Goal: Complete application form

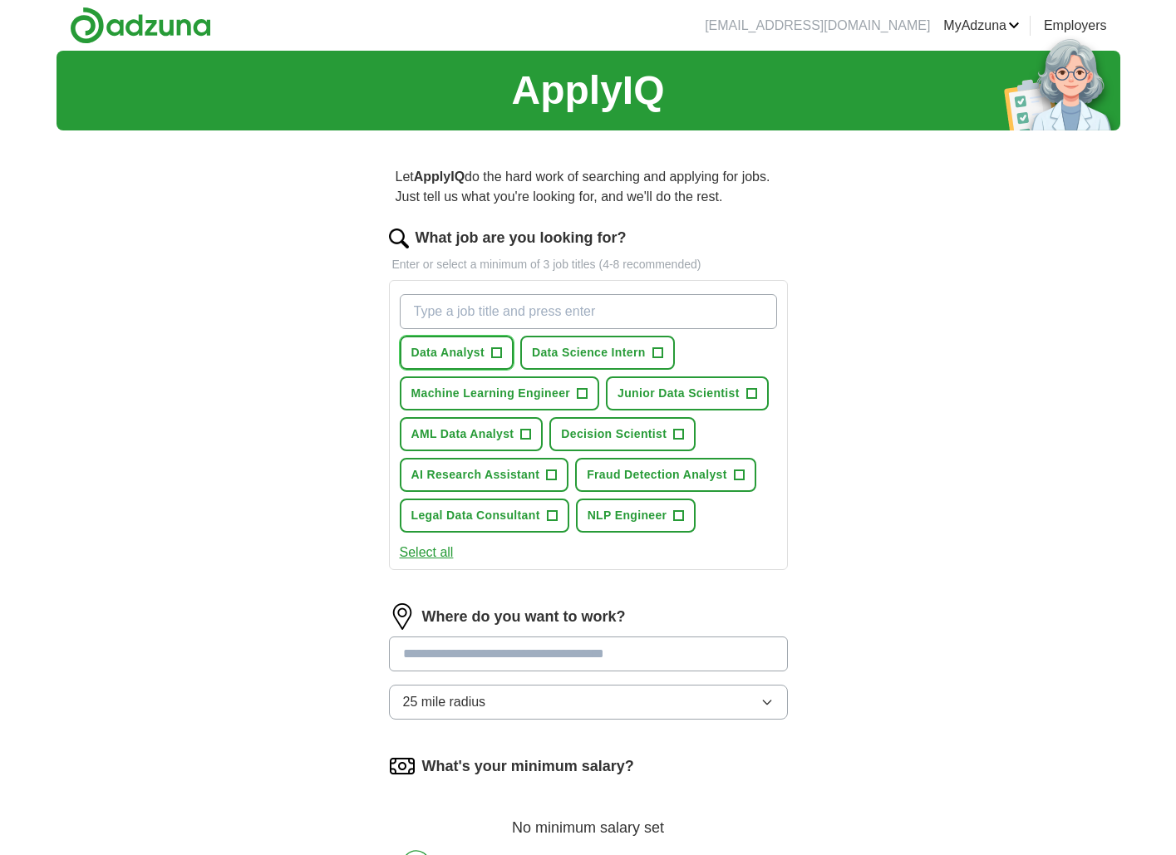
click at [502, 356] on span "+" at bounding box center [496, 352] width 11 height 11
click at [575, 389] on button "Machine Learning Engineer +" at bounding box center [500, 393] width 200 height 34
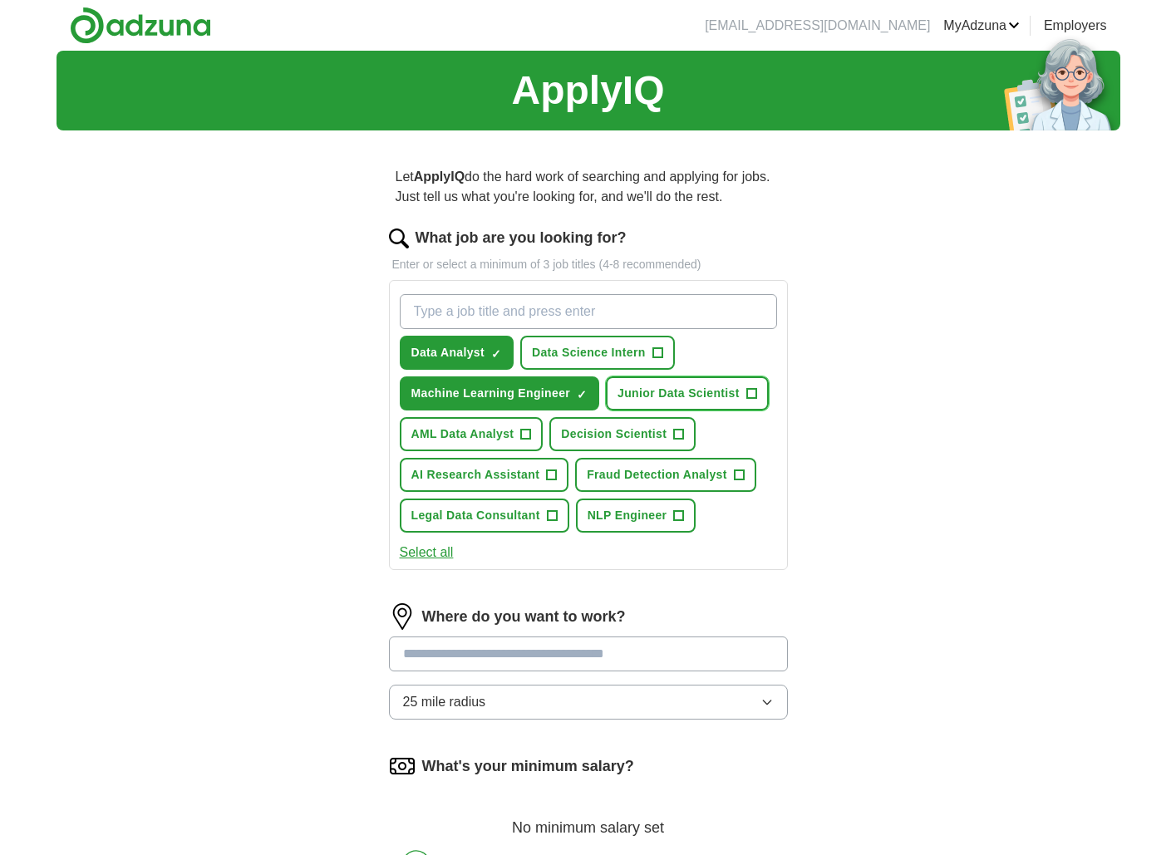
click at [711, 391] on span "Junior Data Scientist" at bounding box center [678, 393] width 122 height 17
click at [533, 445] on button "AML Data Analyst +" at bounding box center [472, 434] width 144 height 34
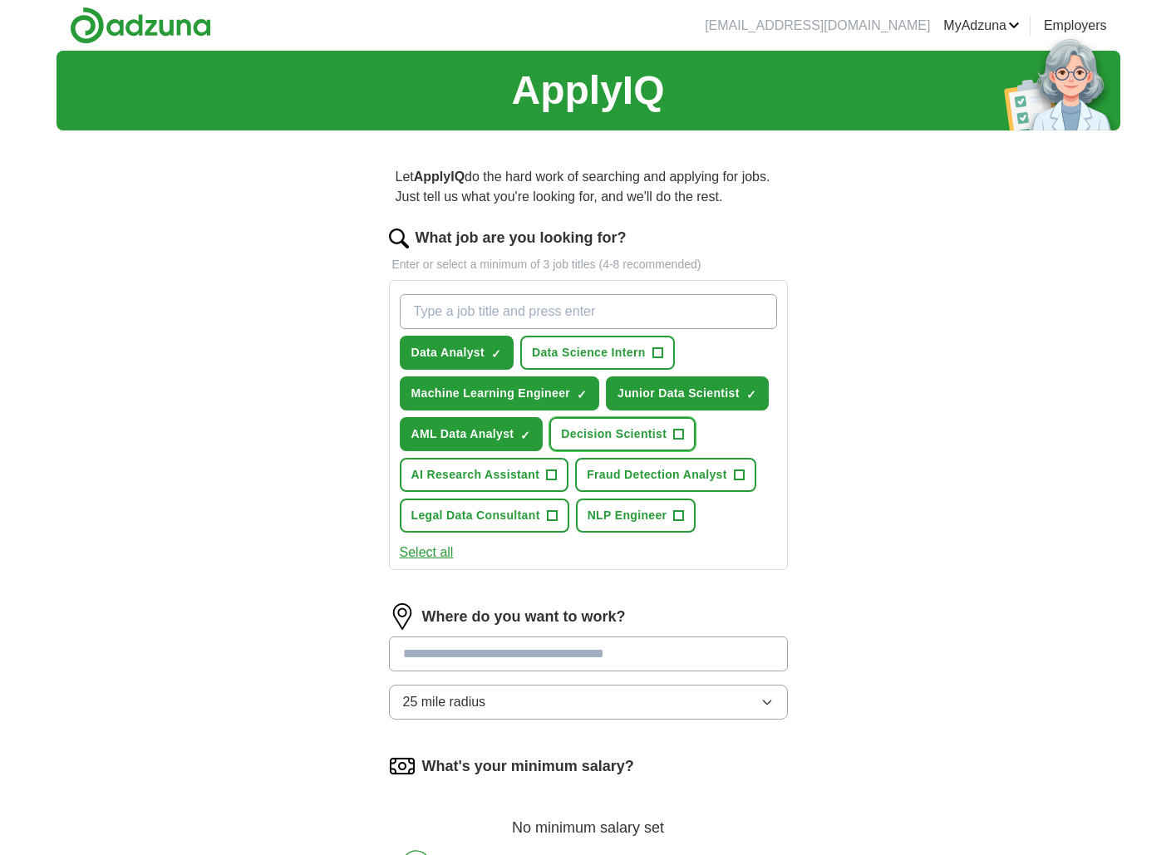
click at [657, 440] on span "Decision Scientist" at bounding box center [614, 433] width 106 height 17
click at [518, 480] on span "AI Research Assistant" at bounding box center [475, 474] width 129 height 17
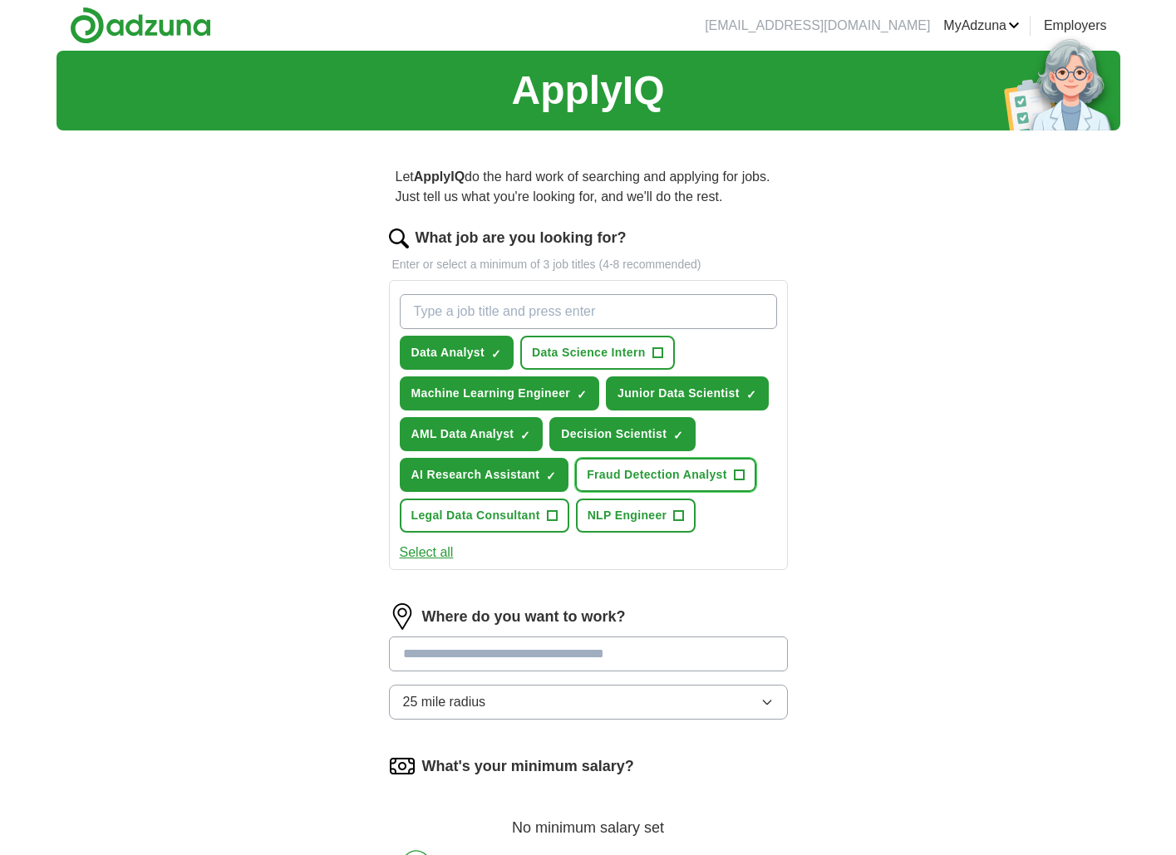
click at [650, 478] on span "Fraud Detection Analyst" at bounding box center [657, 474] width 140 height 17
click at [548, 519] on span "+" at bounding box center [552, 515] width 10 height 13
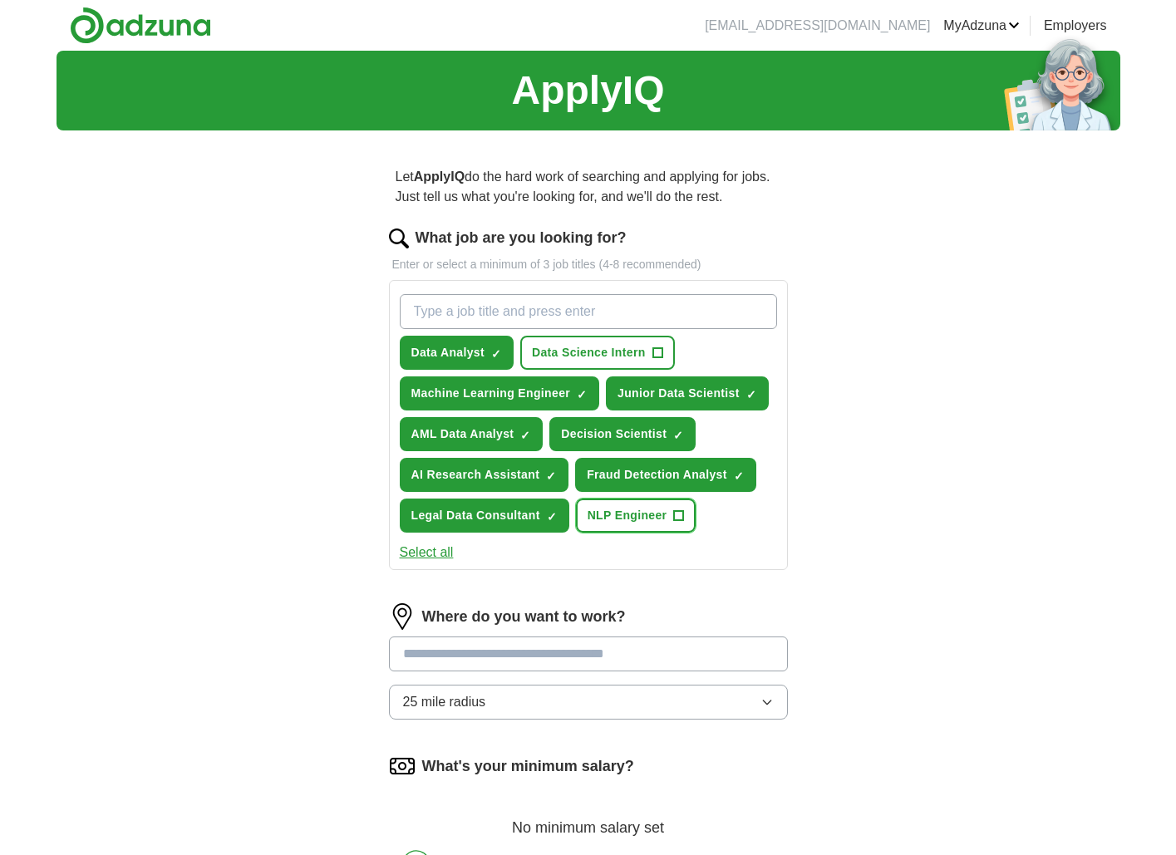
click at [651, 517] on span "NLP Engineer" at bounding box center [628, 515] width 80 height 17
click at [602, 352] on span "Data Science Intern" at bounding box center [589, 352] width 114 height 17
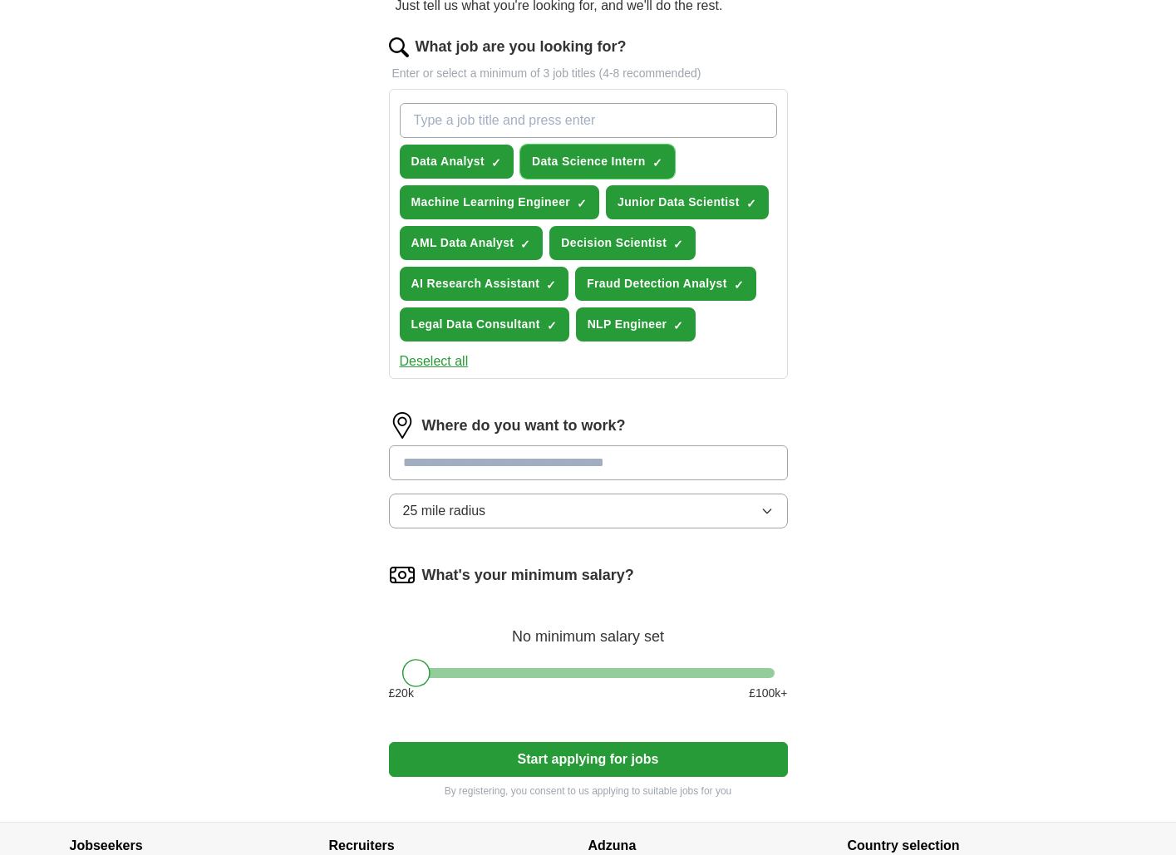
scroll to position [196, 0]
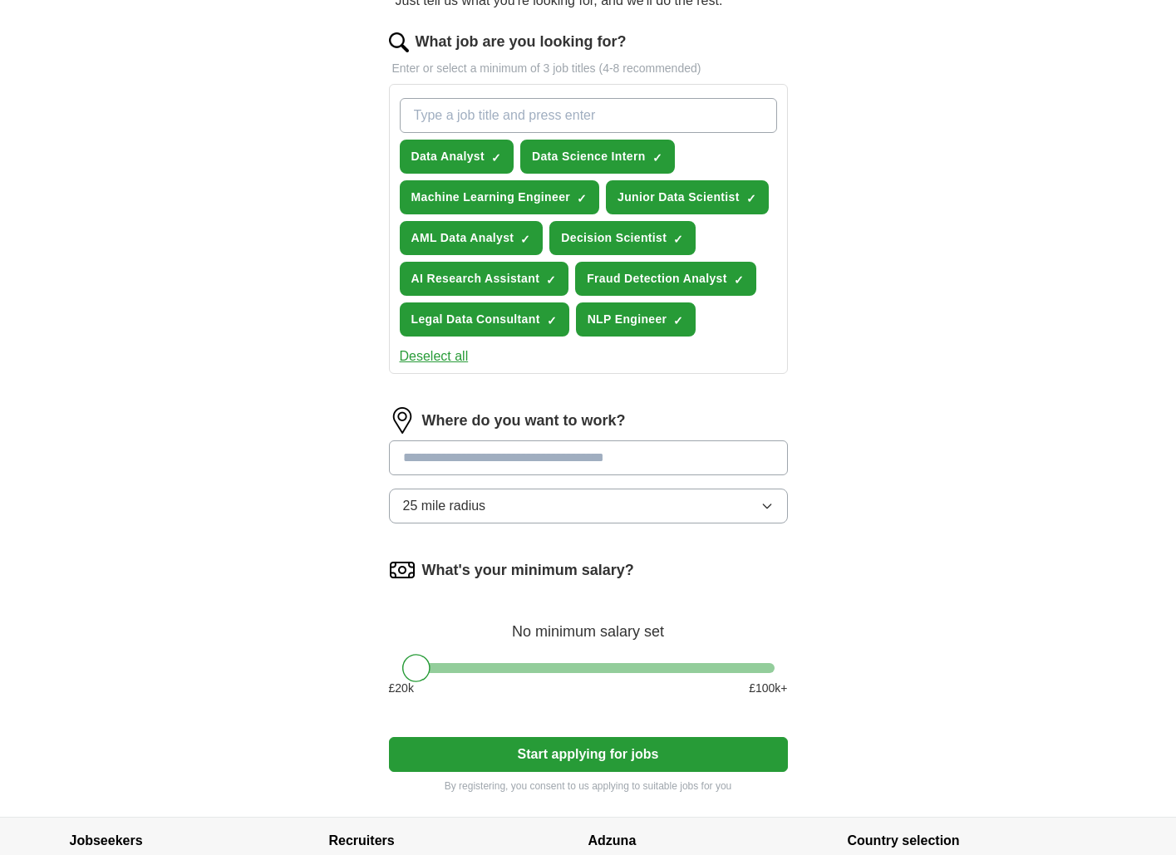
click at [642, 470] on input at bounding box center [588, 457] width 399 height 35
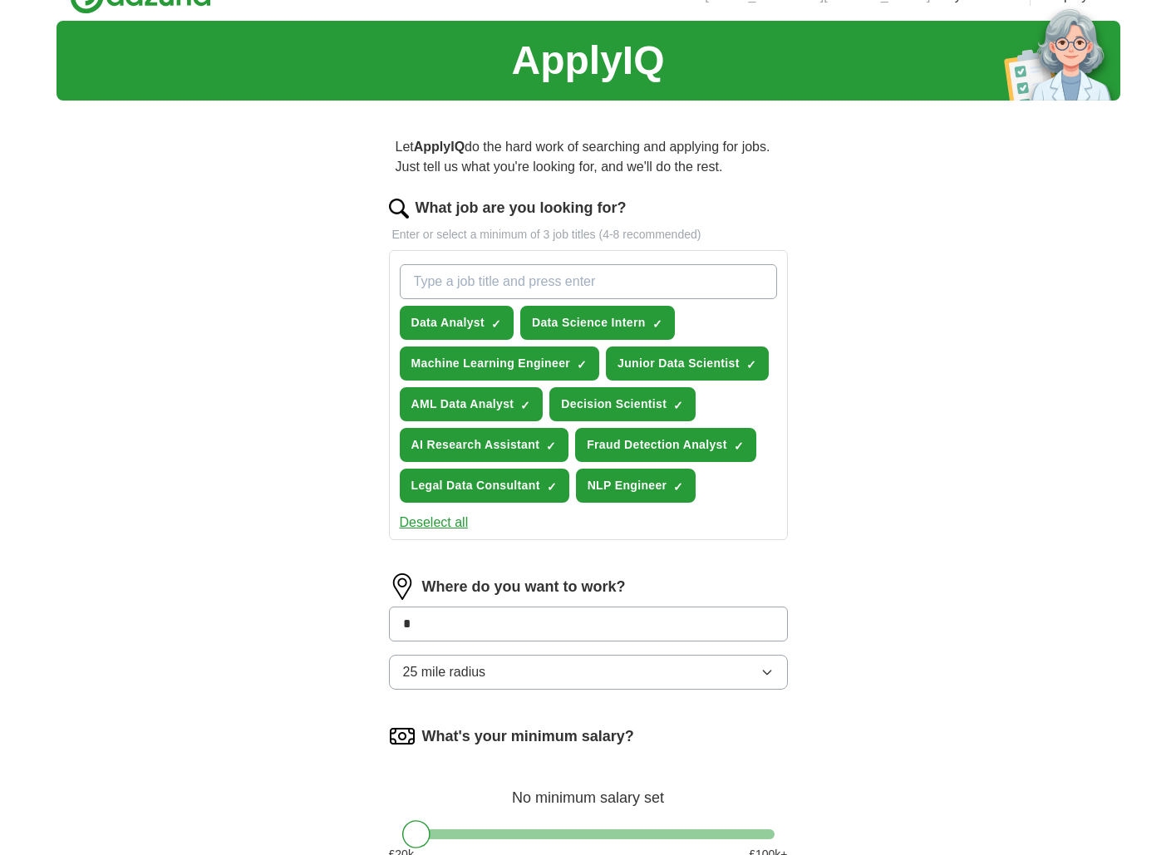
scroll to position [28, 0]
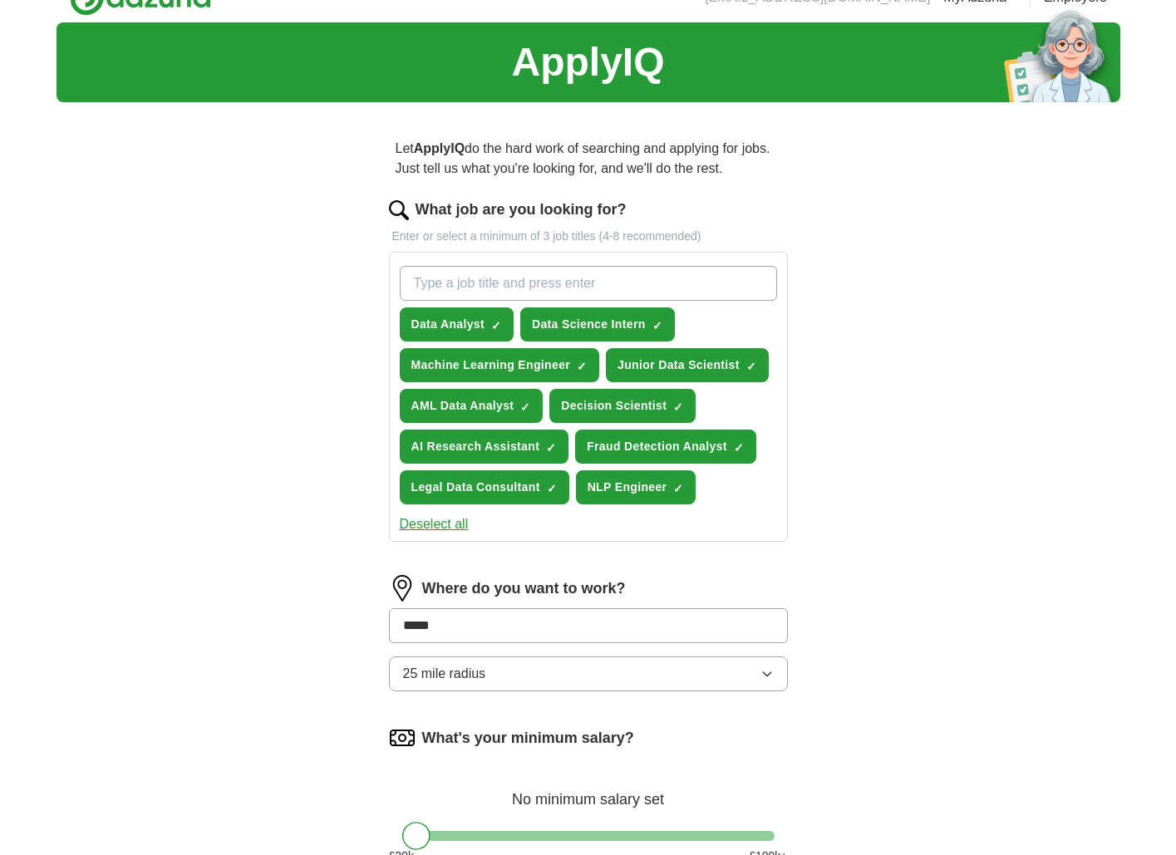
type input "******"
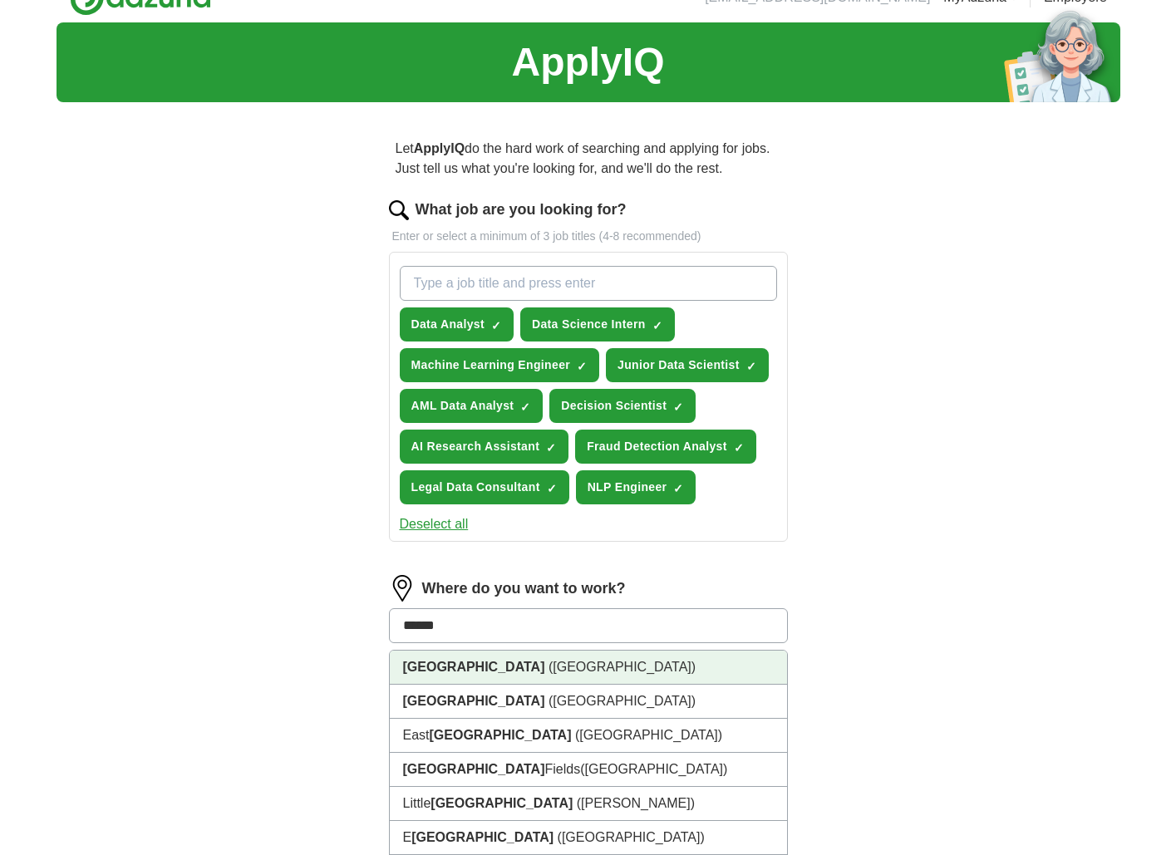
click at [506, 678] on li "[GEOGRAPHIC_DATA] ([GEOGRAPHIC_DATA])" at bounding box center [588, 668] width 397 height 34
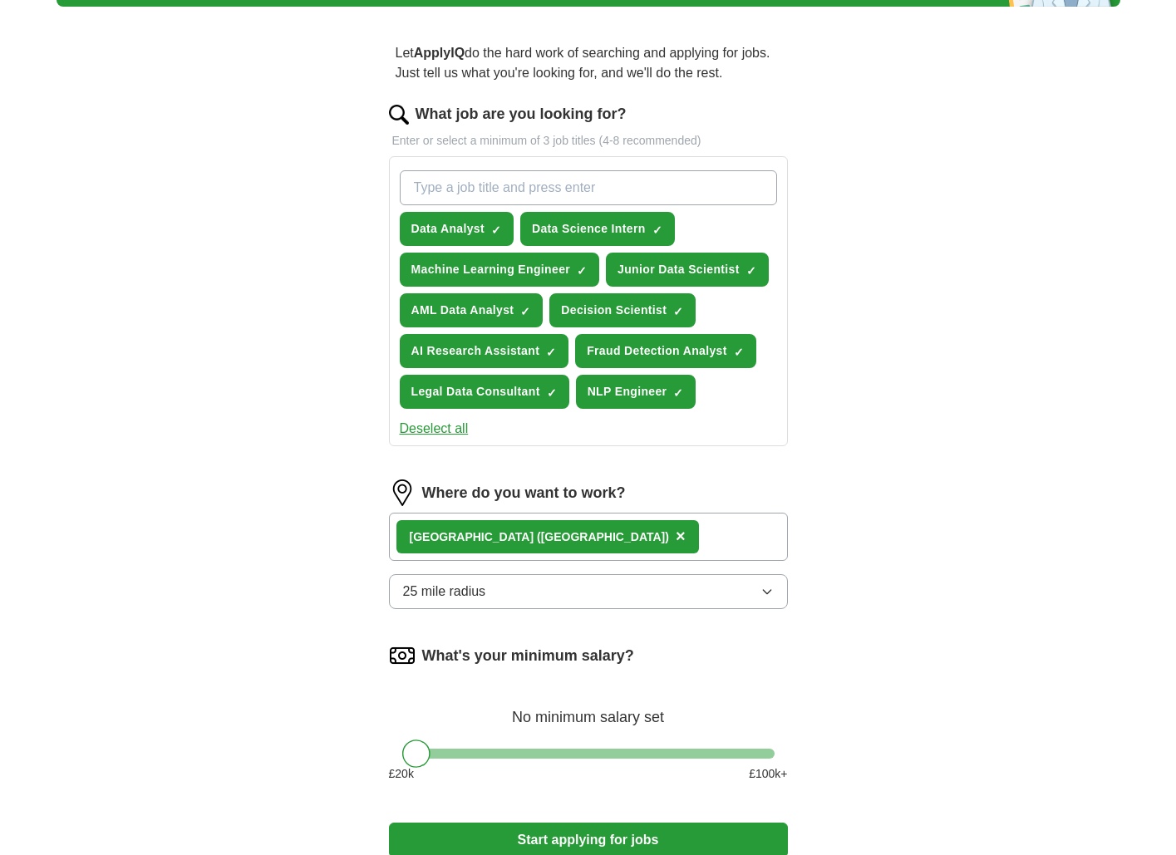
scroll to position [125, 0]
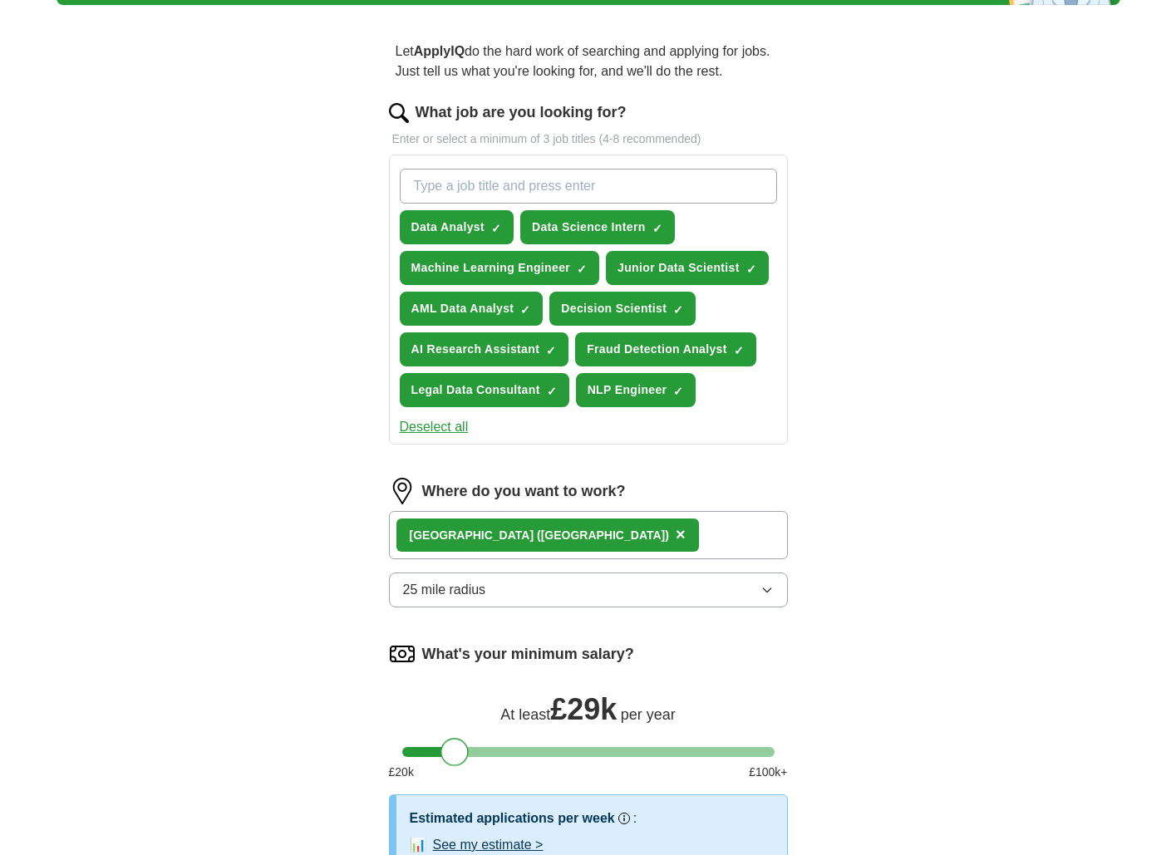
drag, startPoint x: 413, startPoint y: 755, endPoint x: 453, endPoint y: 755, distance: 39.9
click at [453, 755] on div at bounding box center [454, 752] width 28 height 28
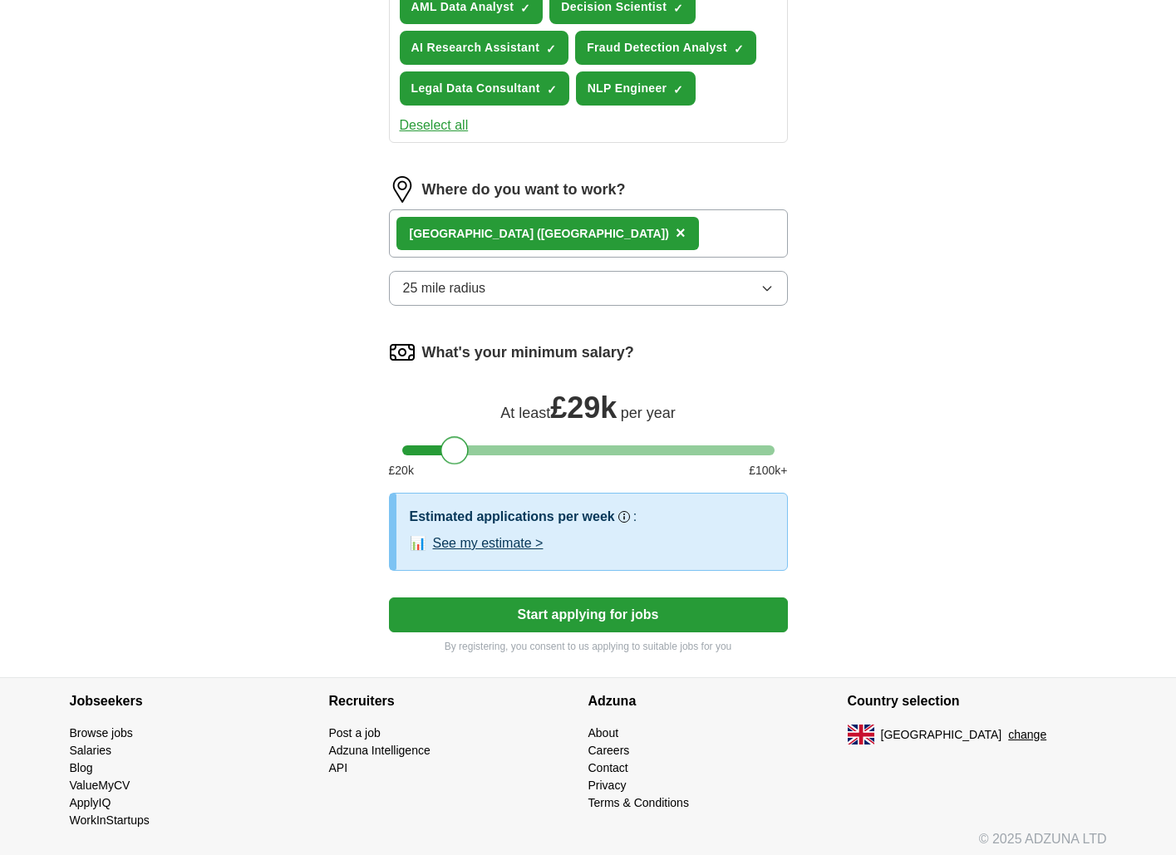
scroll to position [435, 0]
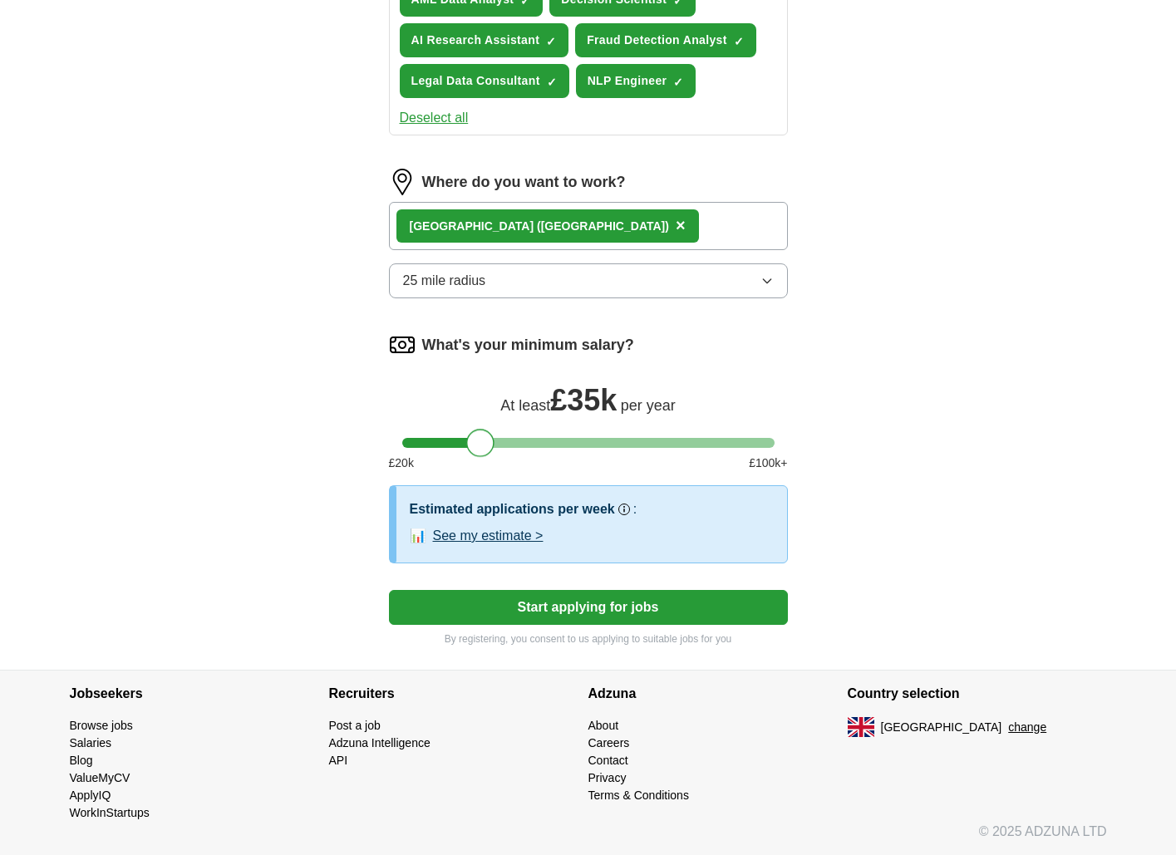
drag, startPoint x: 459, startPoint y: 450, endPoint x: 484, endPoint y: 448, distance: 25.8
click at [484, 448] on div at bounding box center [480, 443] width 28 height 28
click at [525, 541] on button "See my estimate >" at bounding box center [488, 536] width 111 height 20
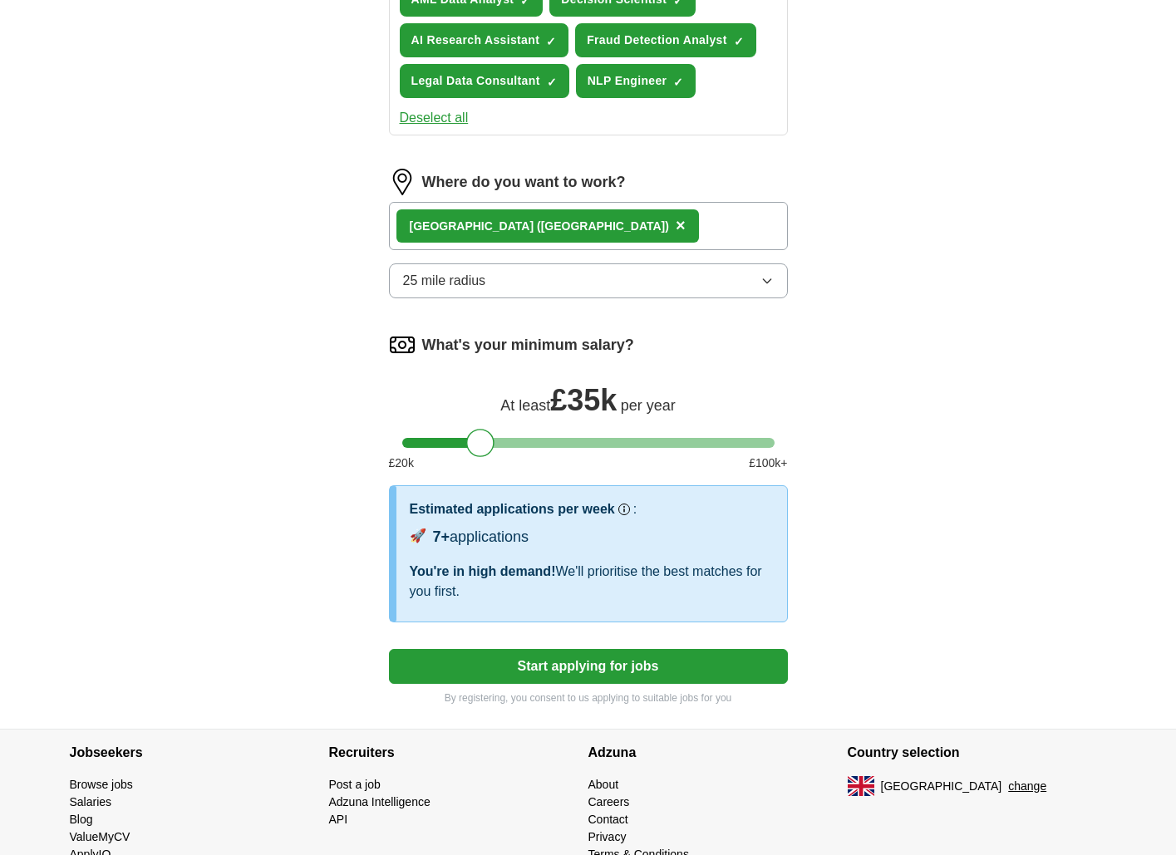
click at [662, 659] on button "Start applying for jobs" at bounding box center [588, 666] width 399 height 35
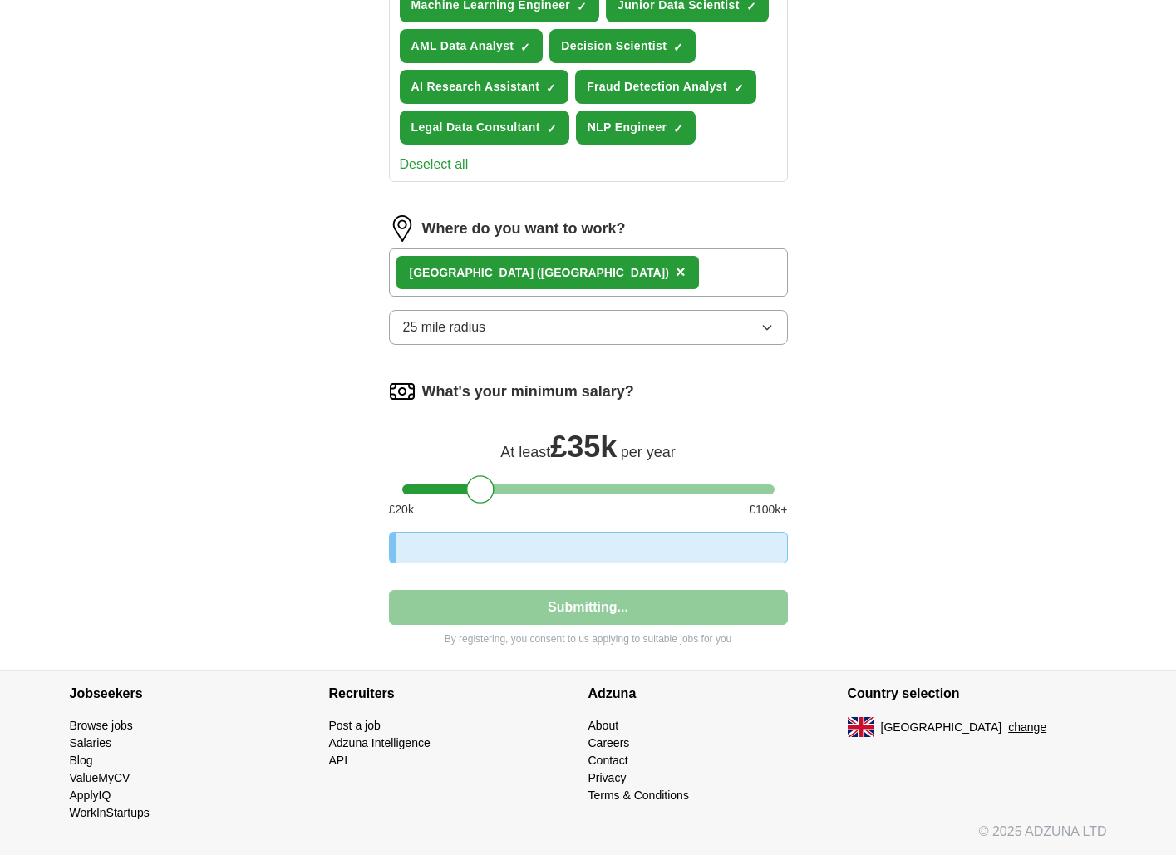
select select "**"
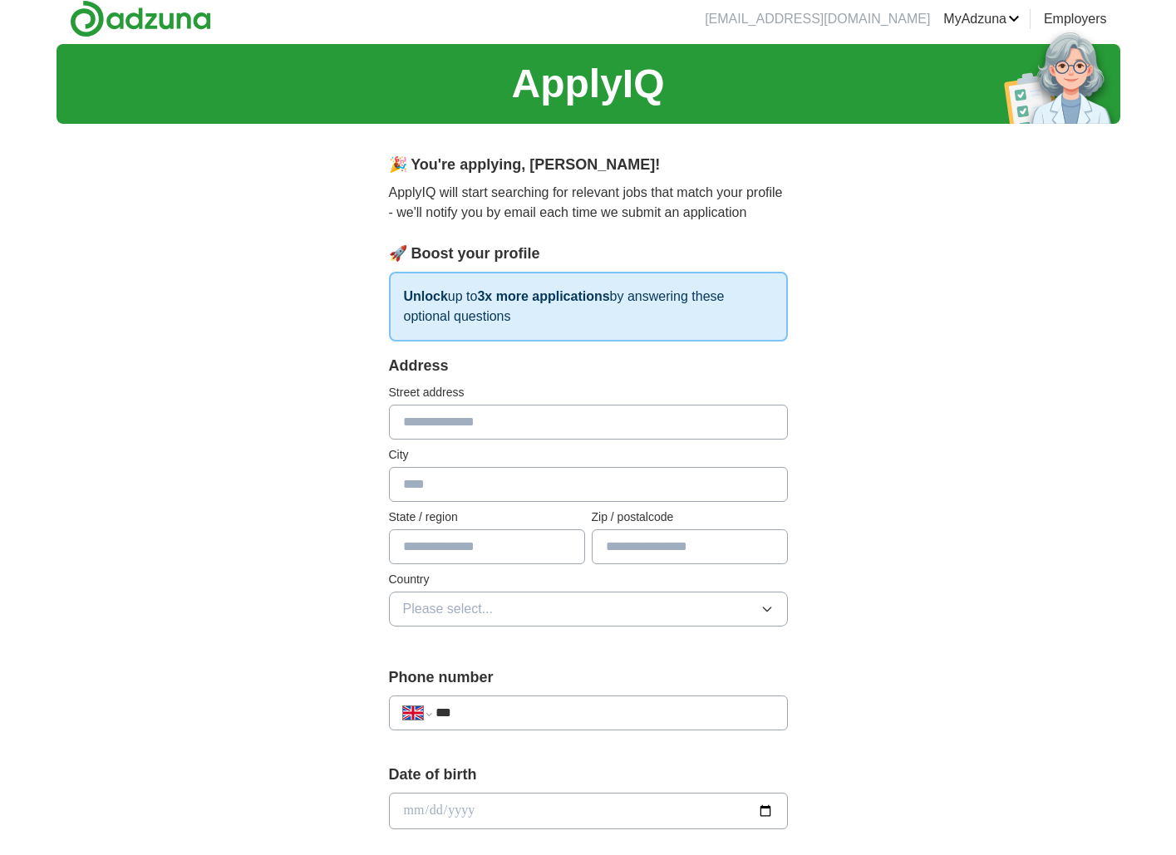
scroll to position [0, 0]
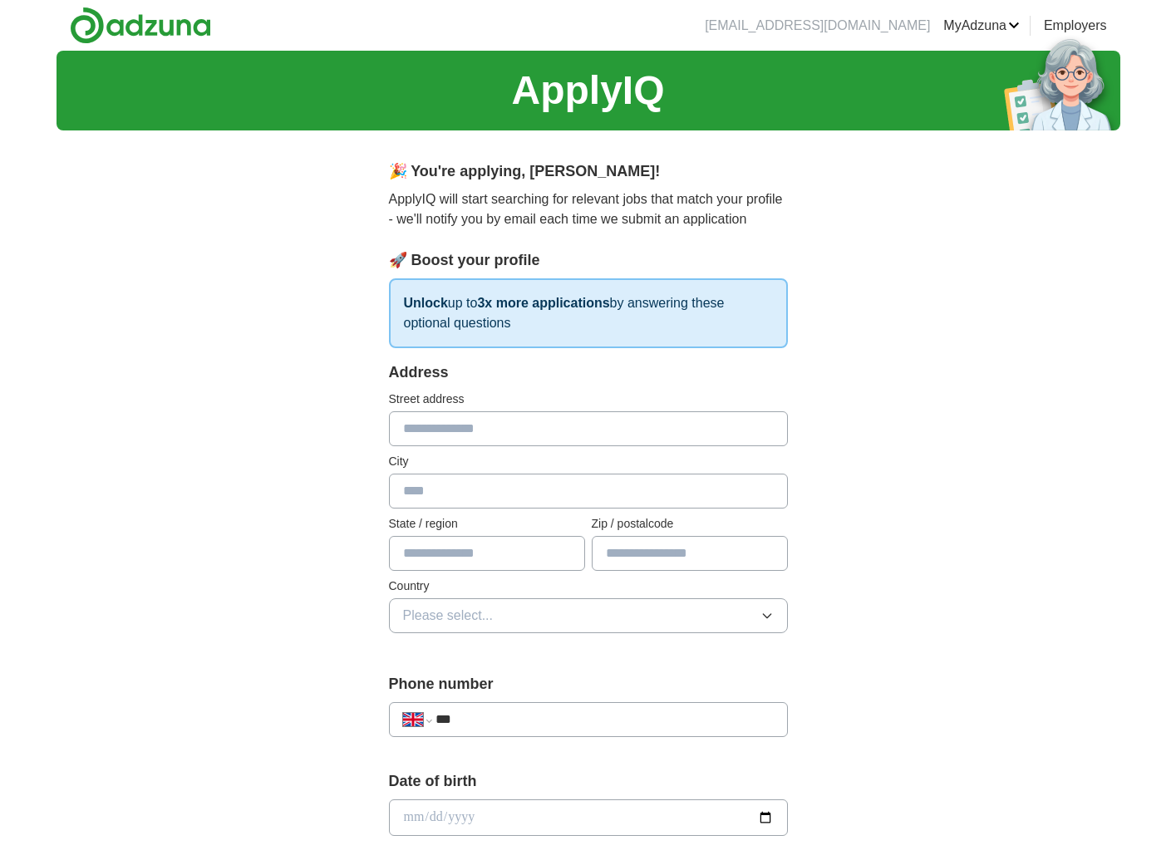
click at [558, 430] on input "text" at bounding box center [588, 428] width 399 height 35
type input "**********"
type input "*******"
click at [510, 607] on button "Please select..." at bounding box center [588, 615] width 399 height 35
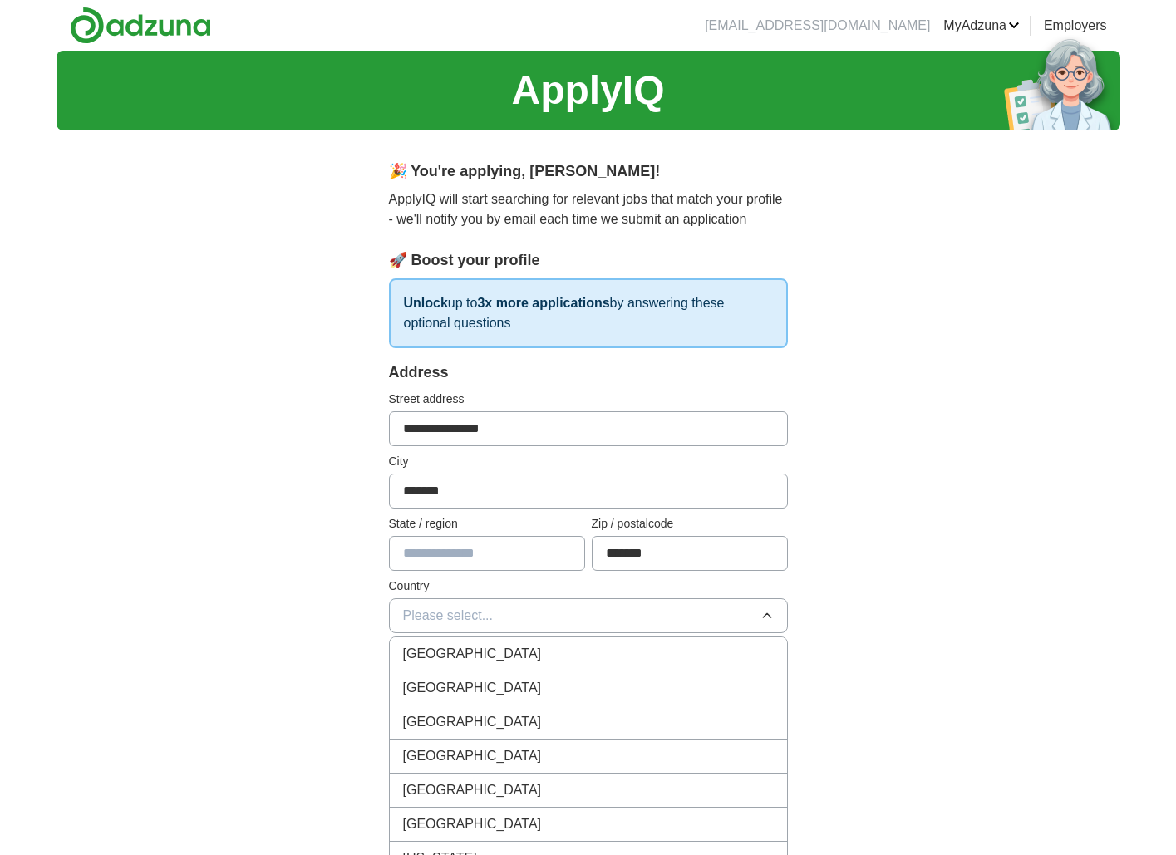
click at [504, 651] on div "[GEOGRAPHIC_DATA]" at bounding box center [588, 654] width 371 height 20
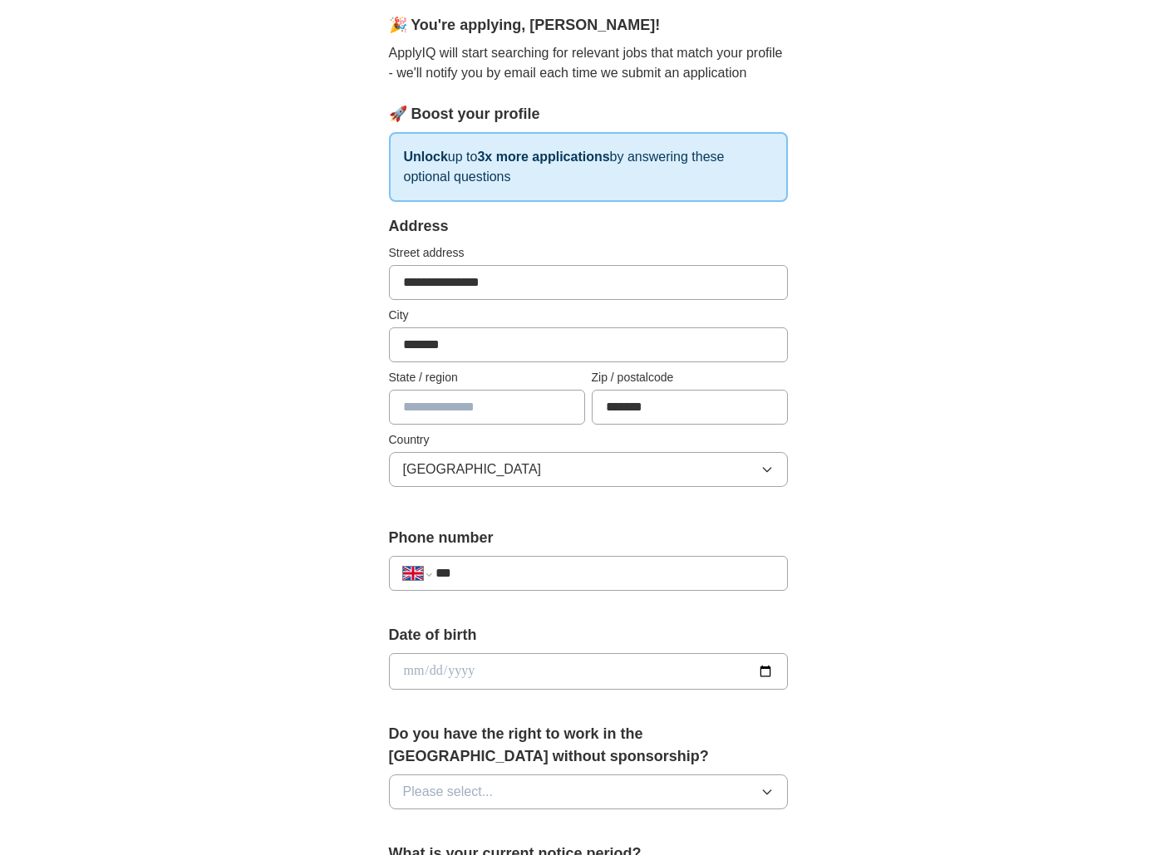
scroll to position [150, 0]
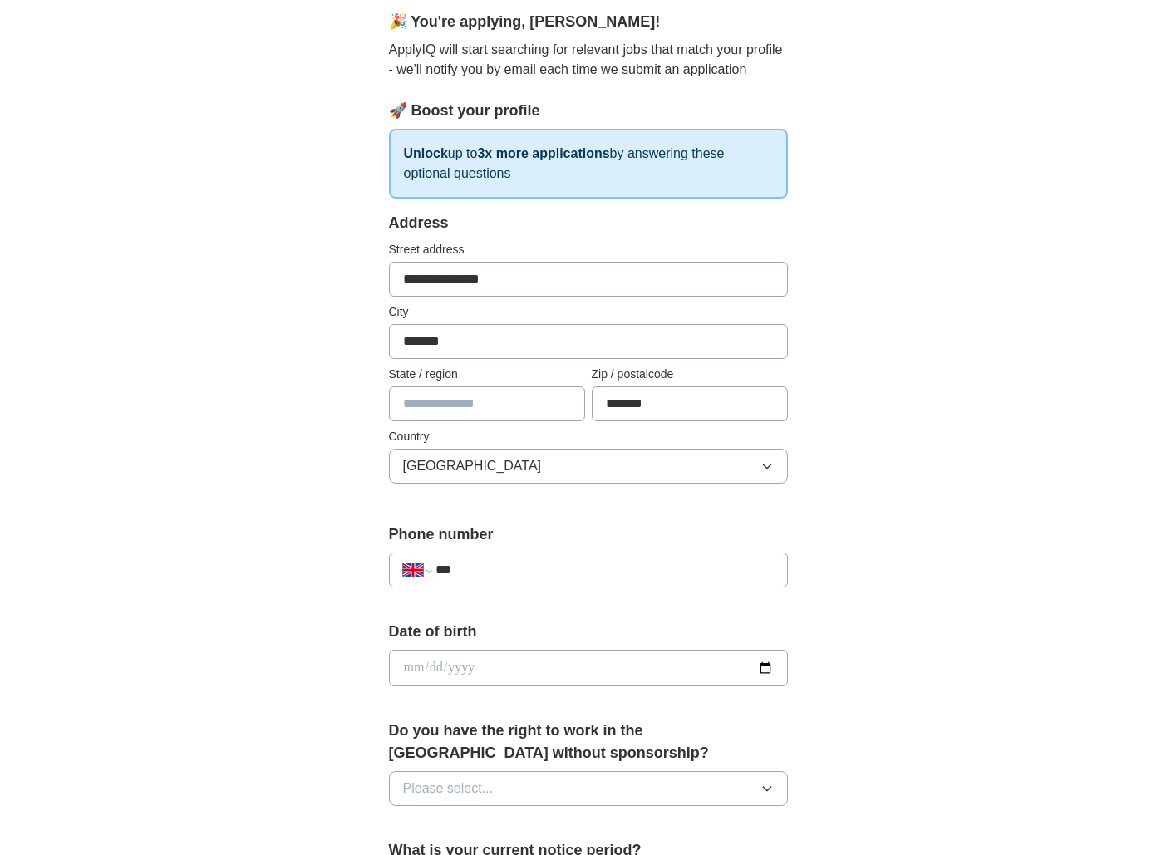
click at [537, 573] on input "***" at bounding box center [603, 570] width 337 height 20
type input "**********"
type input "******"
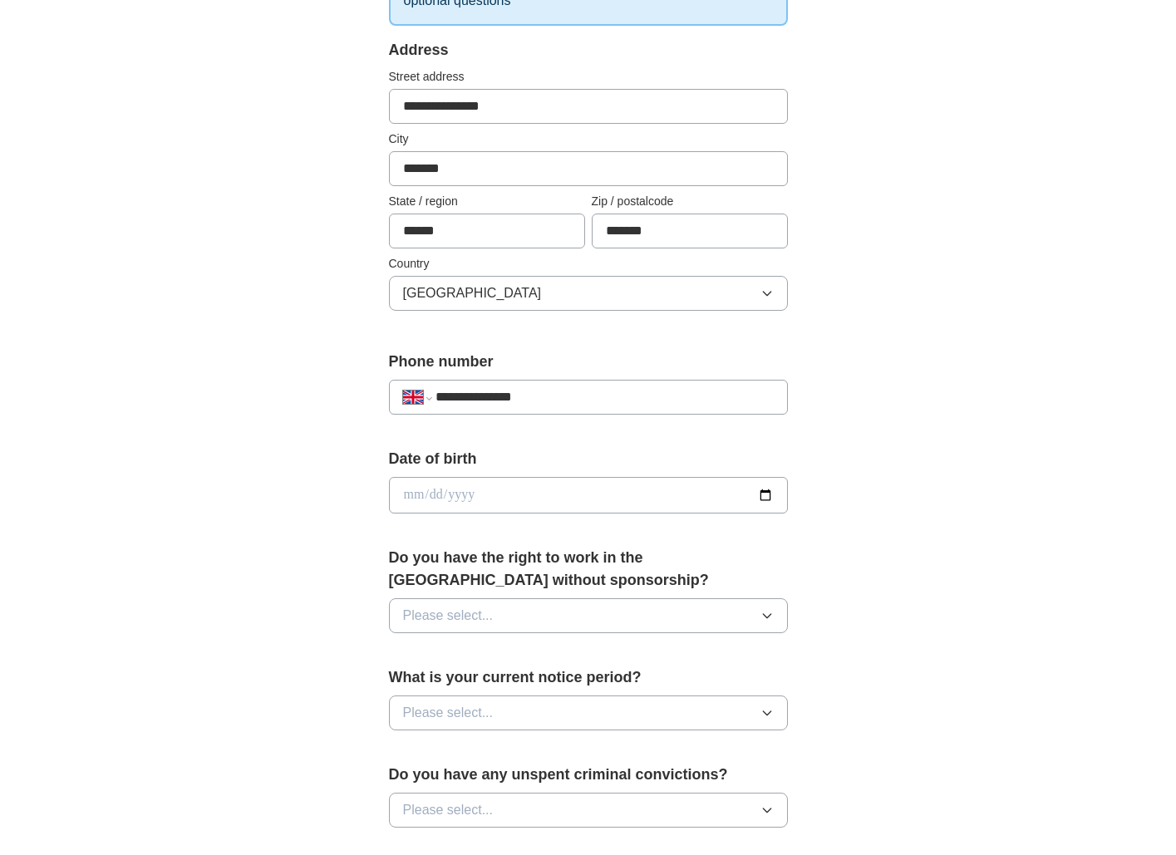
scroll to position [329, 0]
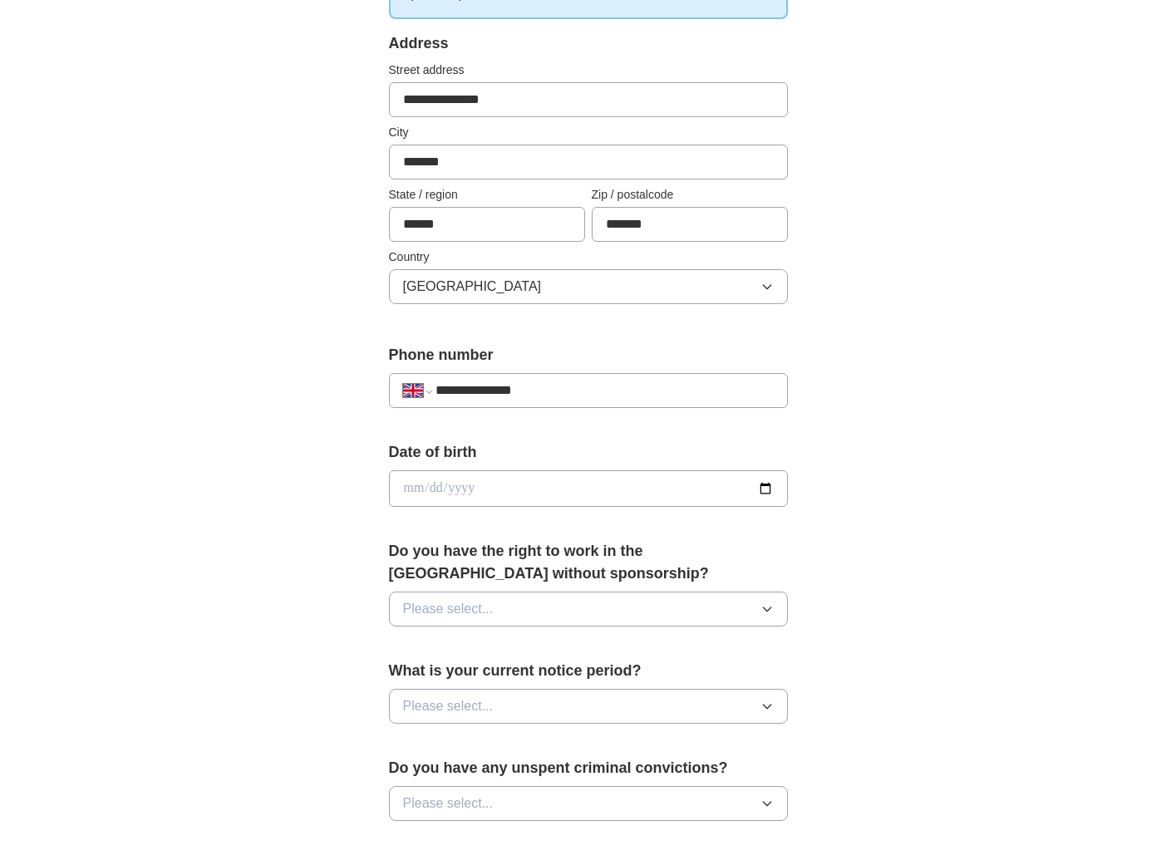
click at [505, 492] on input "date" at bounding box center [588, 488] width 399 height 37
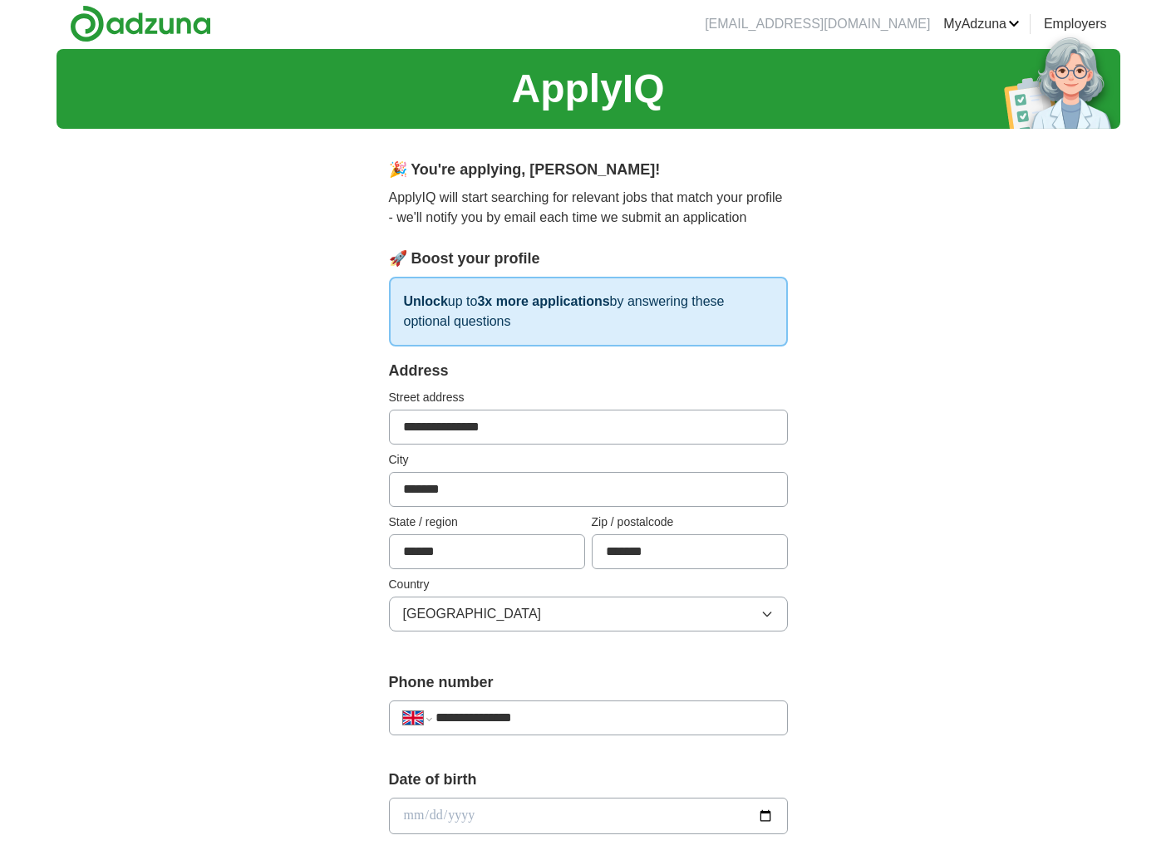
scroll to position [0, 0]
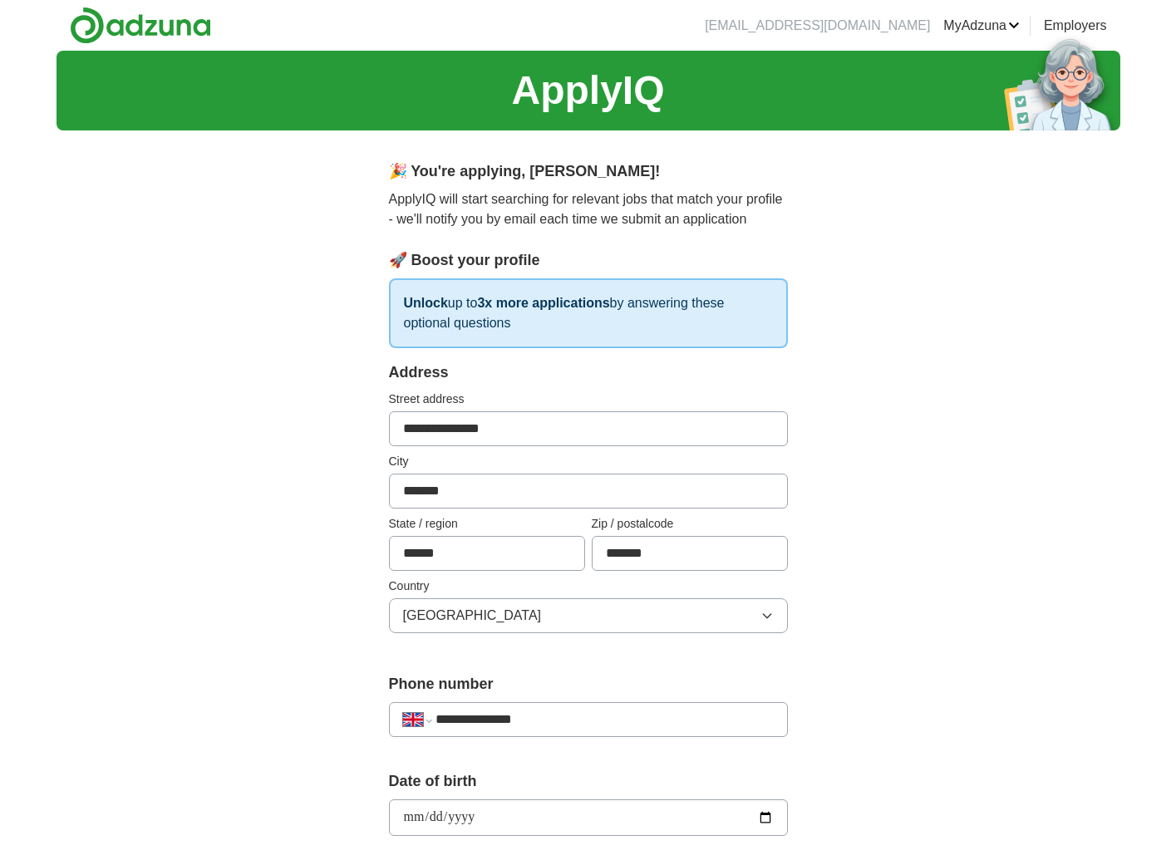
type input "**********"
click at [1004, 637] on div "**********" at bounding box center [589, 796] width 1064 height 1491
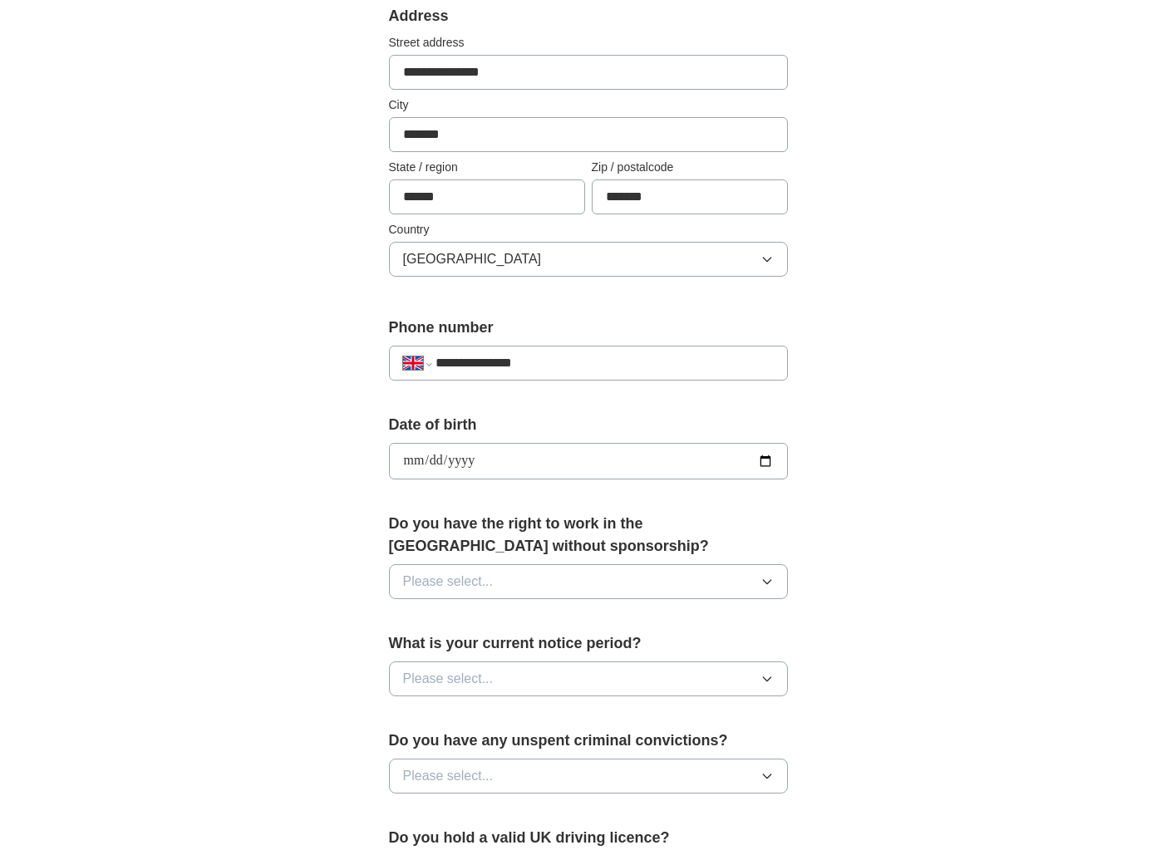
scroll to position [361, 0]
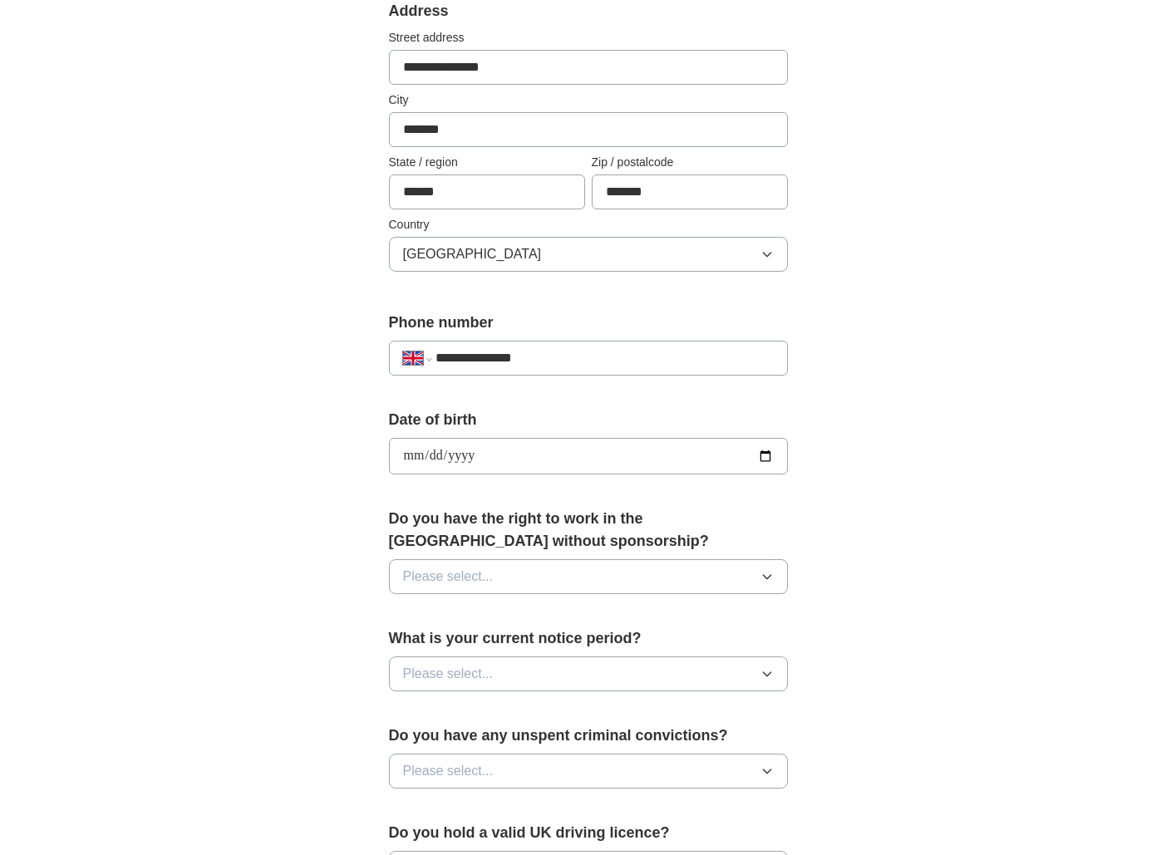
click at [756, 575] on button "Please select..." at bounding box center [588, 576] width 399 height 35
click at [568, 618] on div "Yes" at bounding box center [588, 615] width 371 height 20
click at [730, 670] on button "Please select..." at bounding box center [588, 674] width 399 height 35
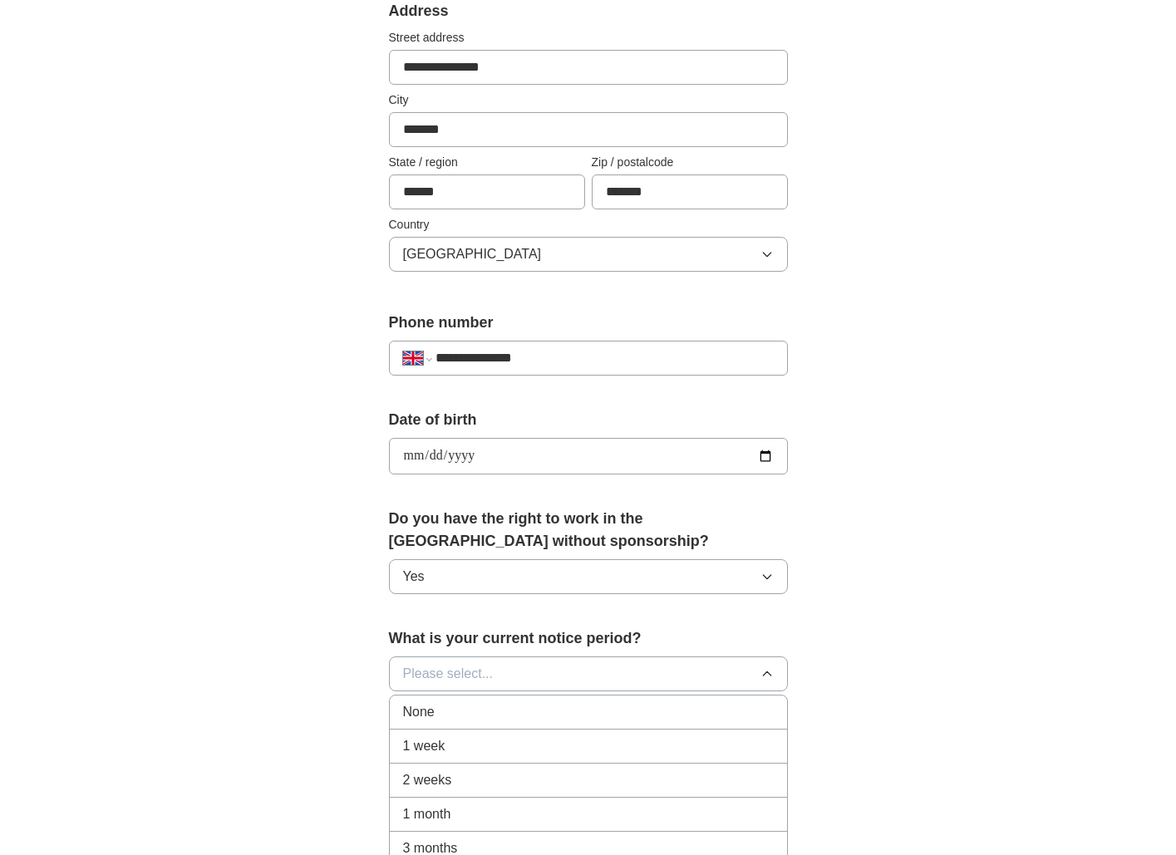
click at [569, 838] on li "3 months" at bounding box center [588, 849] width 397 height 34
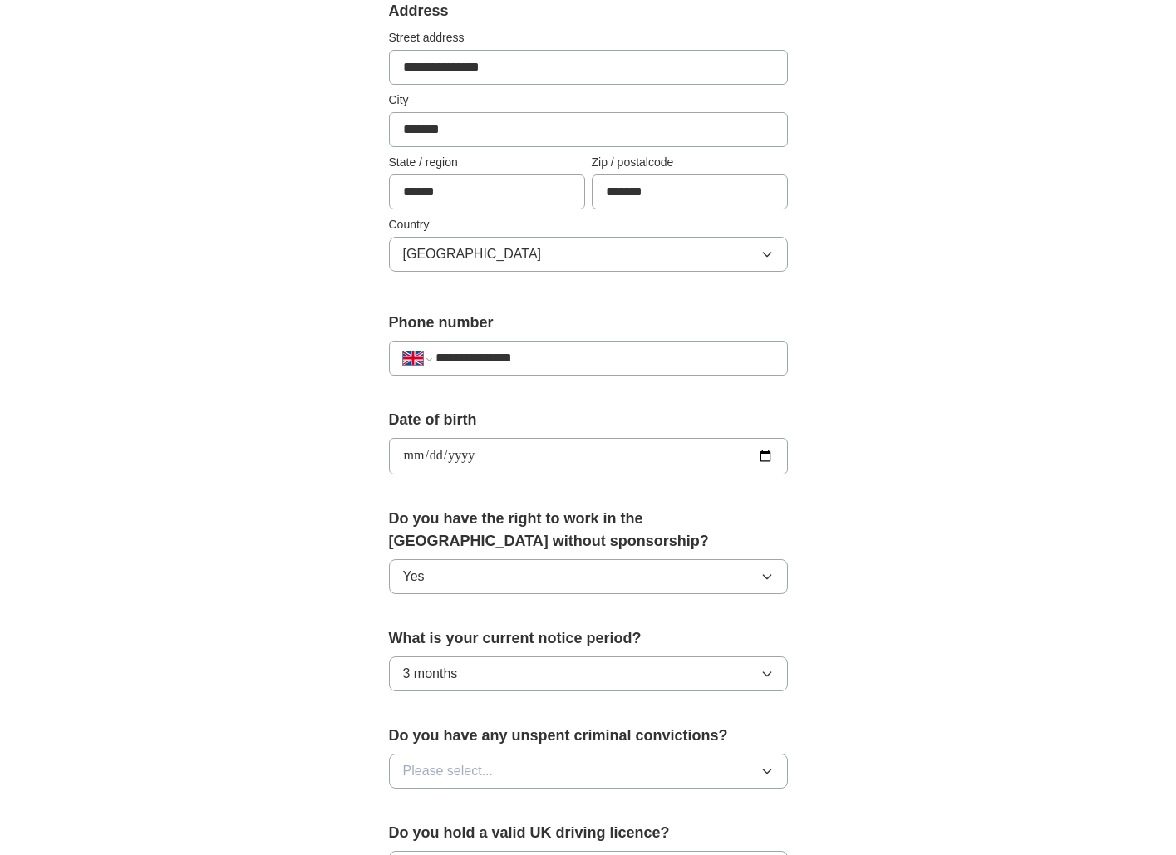
click at [573, 678] on button "3 months" at bounding box center [588, 674] width 399 height 35
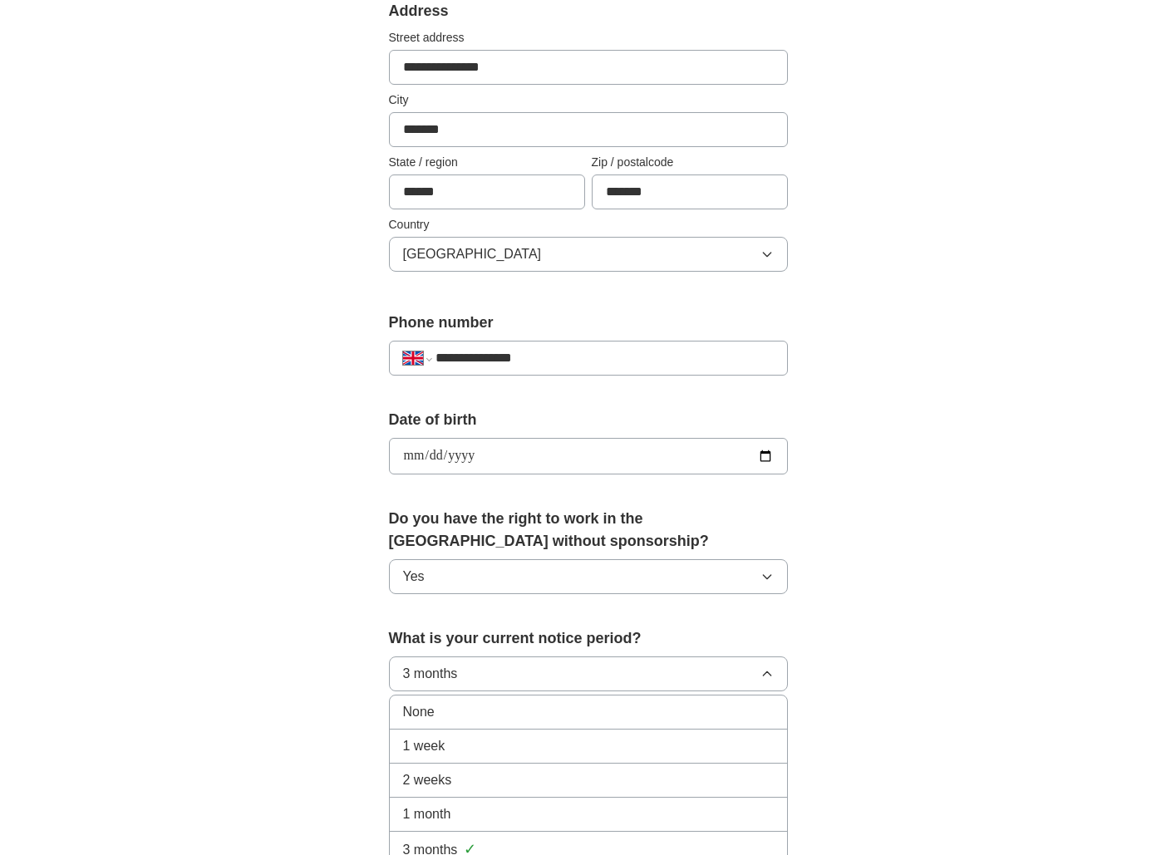
click at [521, 804] on div "1 month" at bounding box center [588, 814] width 371 height 20
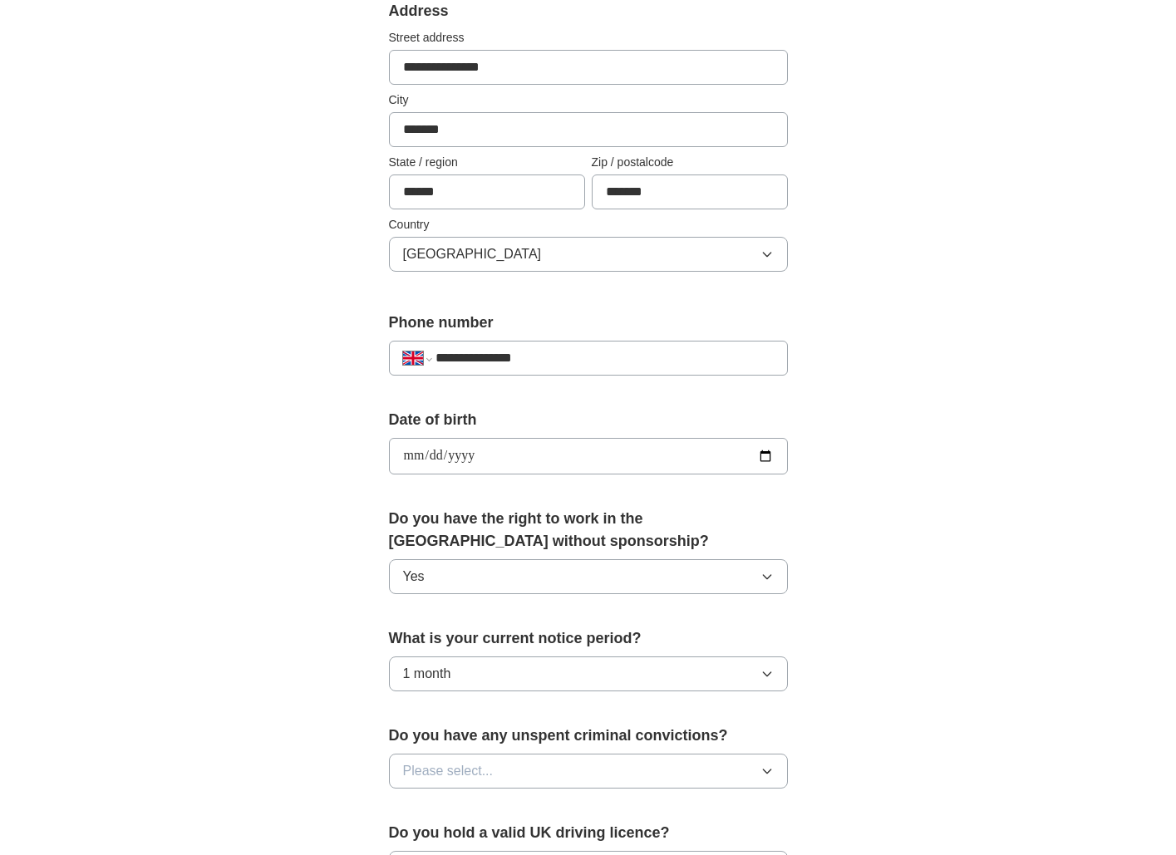
click at [818, 732] on div "**********" at bounding box center [588, 481] width 532 height 1398
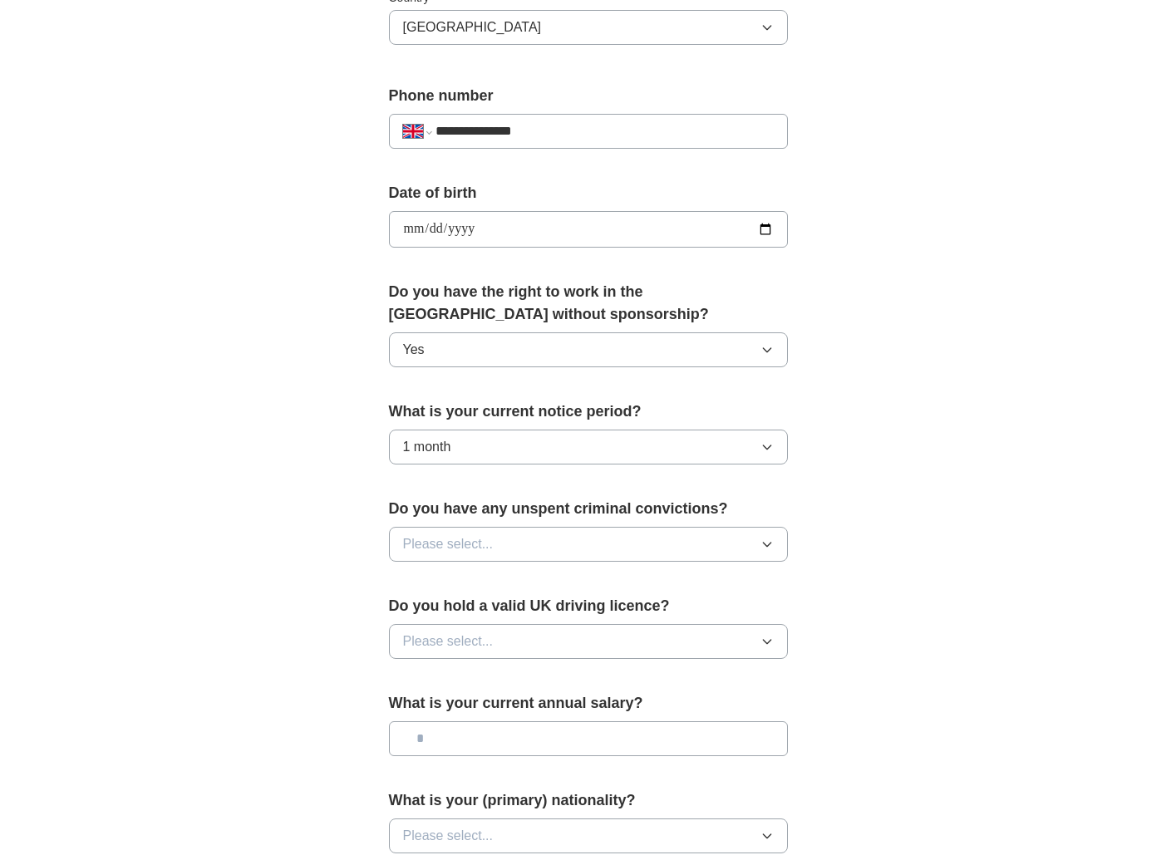
scroll to position [605, 0]
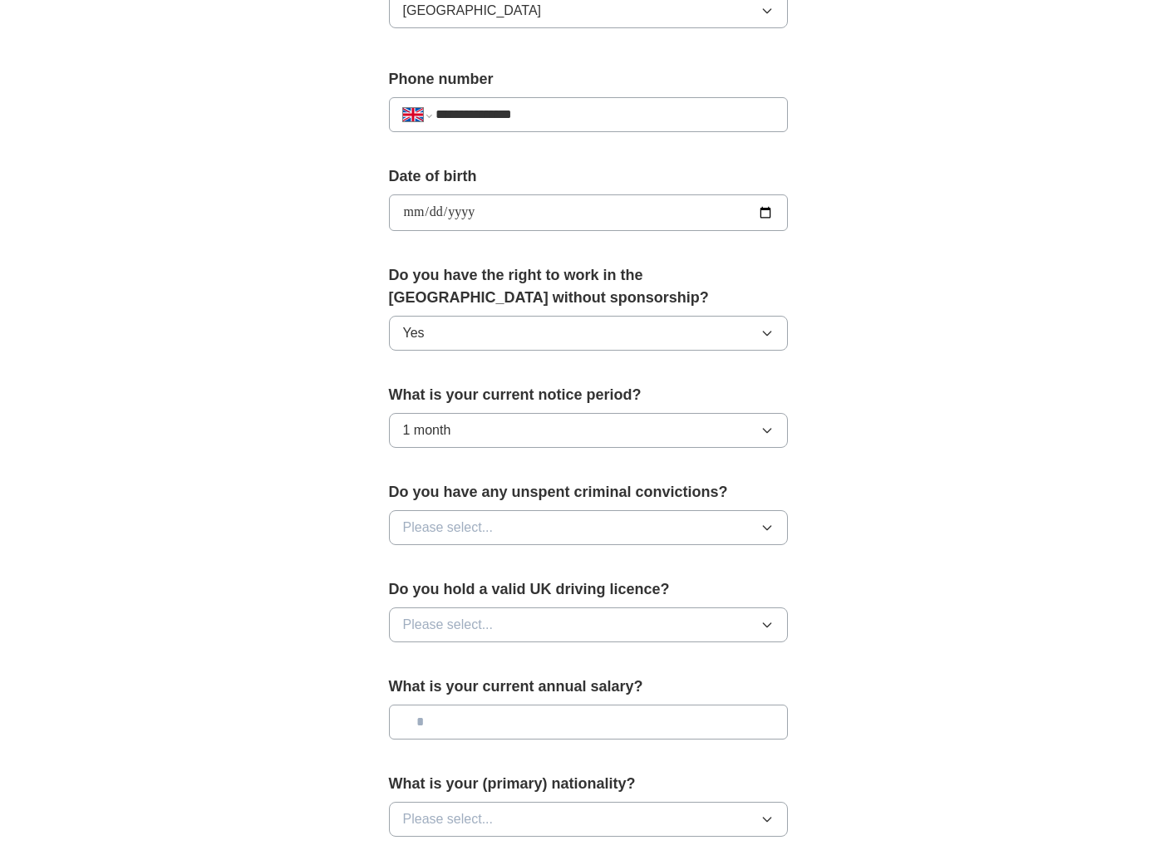
click at [748, 543] on button "Please select..." at bounding box center [588, 527] width 399 height 35
click at [617, 614] on li "No" at bounding box center [588, 600] width 397 height 34
click at [698, 619] on button "Please select..." at bounding box center [588, 624] width 399 height 35
click at [627, 689] on div "No" at bounding box center [588, 697] width 371 height 20
click at [662, 713] on input "text" at bounding box center [588, 722] width 399 height 35
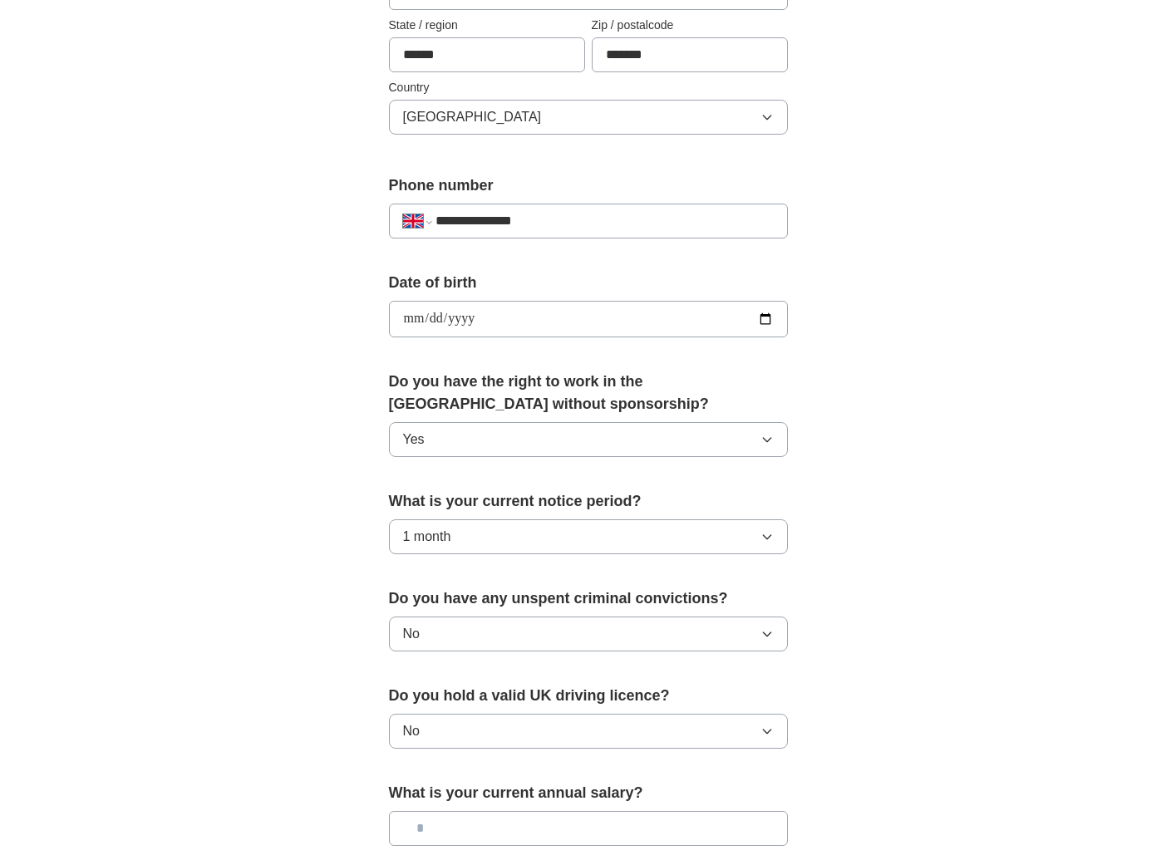
scroll to position [494, 0]
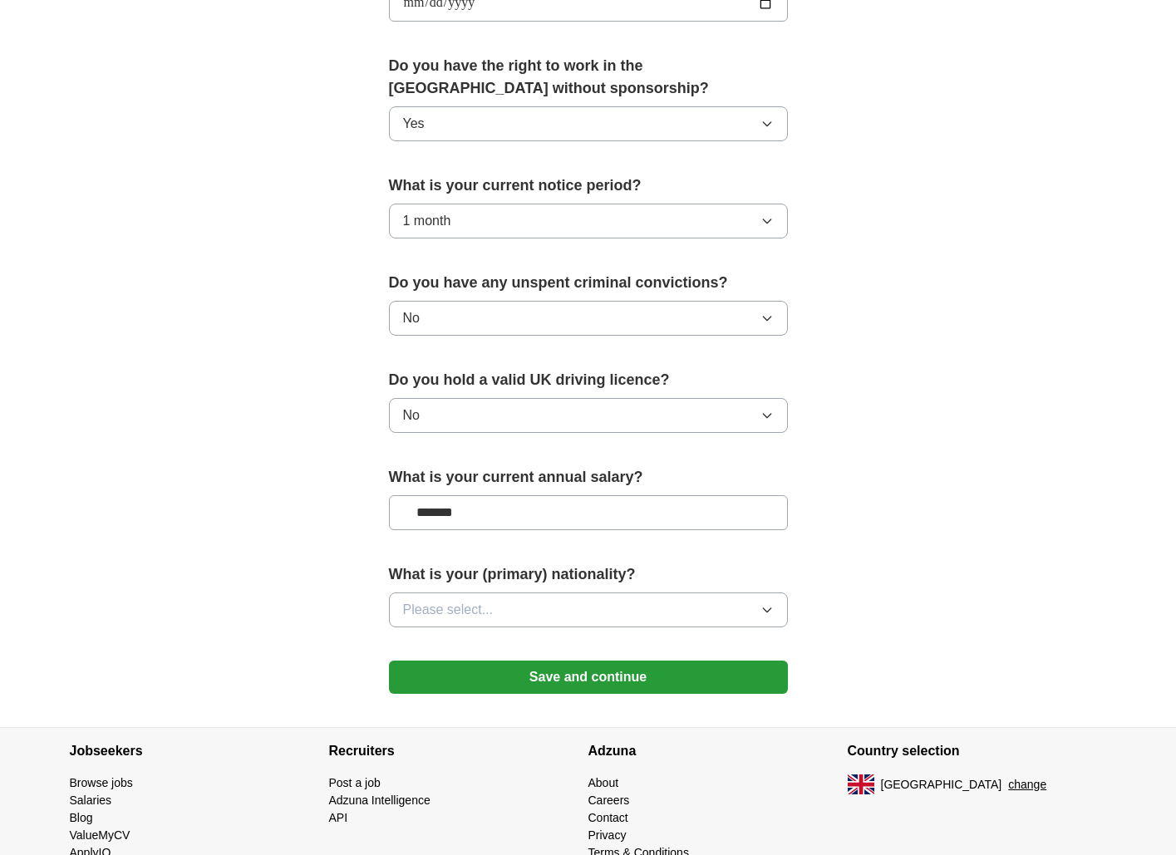
type input "*******"
click at [749, 617] on button "Please select..." at bounding box center [588, 610] width 399 height 35
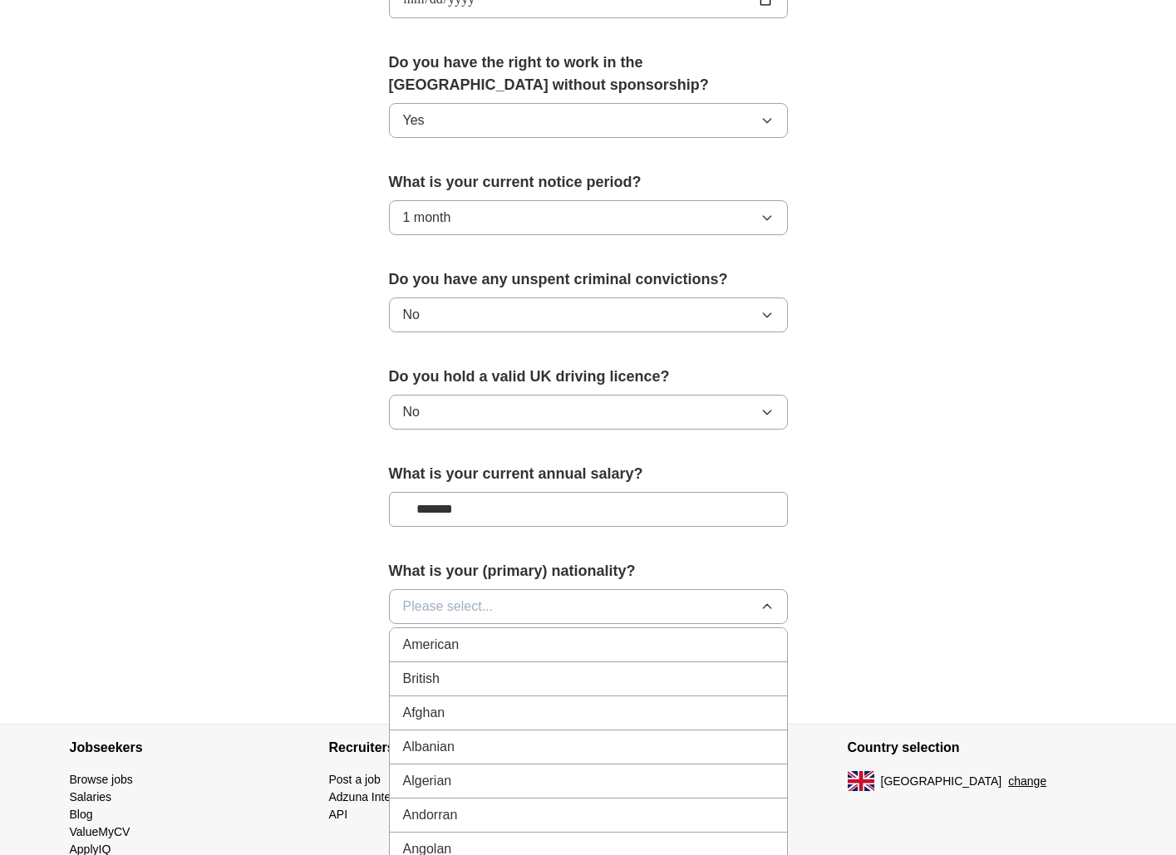
click at [560, 689] on li "British" at bounding box center [588, 679] width 397 height 34
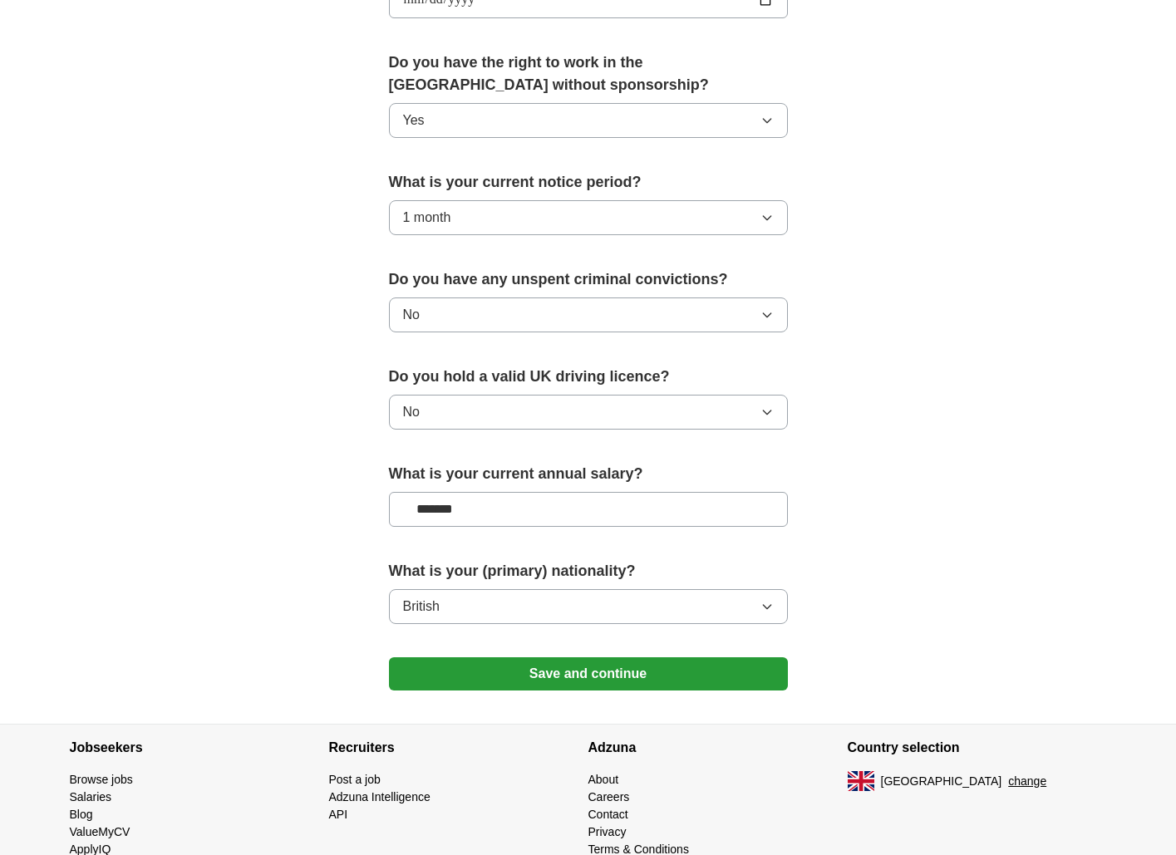
click at [573, 682] on button "Save and continue" at bounding box center [588, 673] width 399 height 33
